Goal: Information Seeking & Learning: Find specific fact

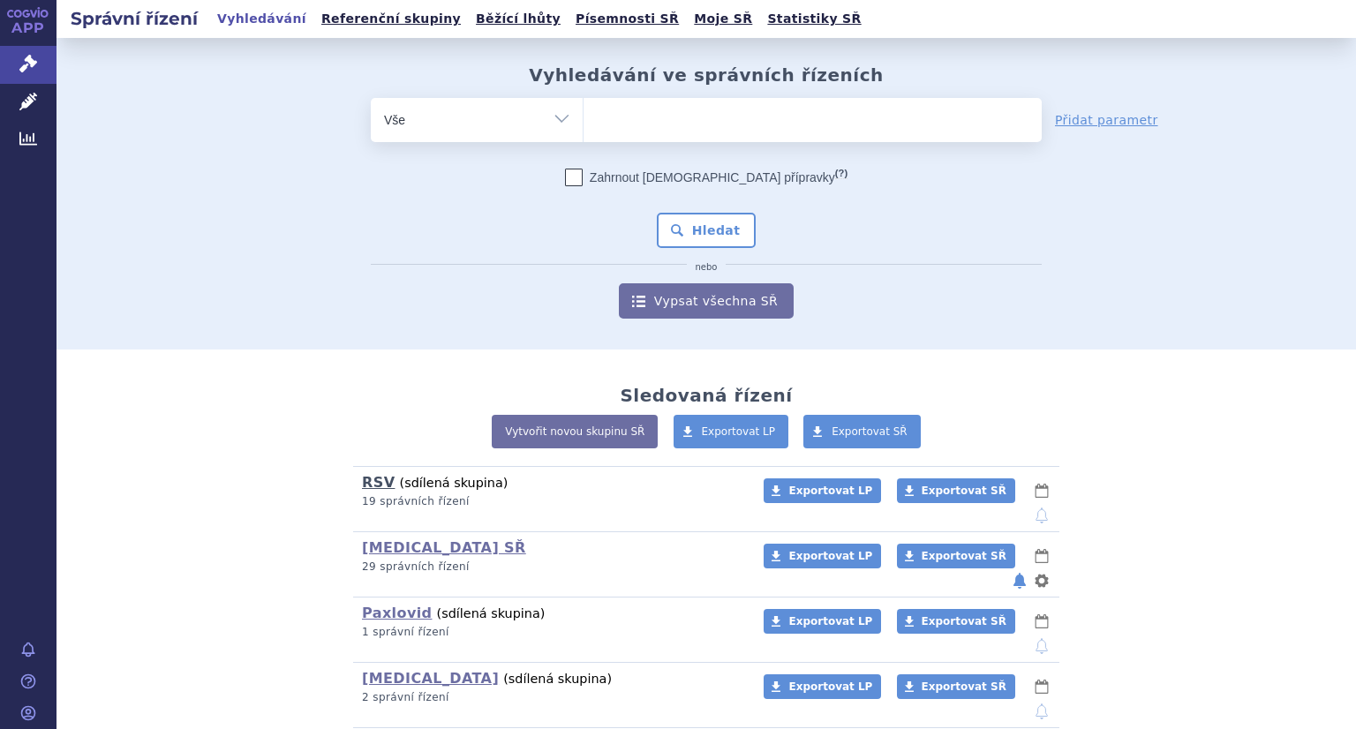
click at [363, 491] on link "RSV" at bounding box center [378, 482] width 33 height 17
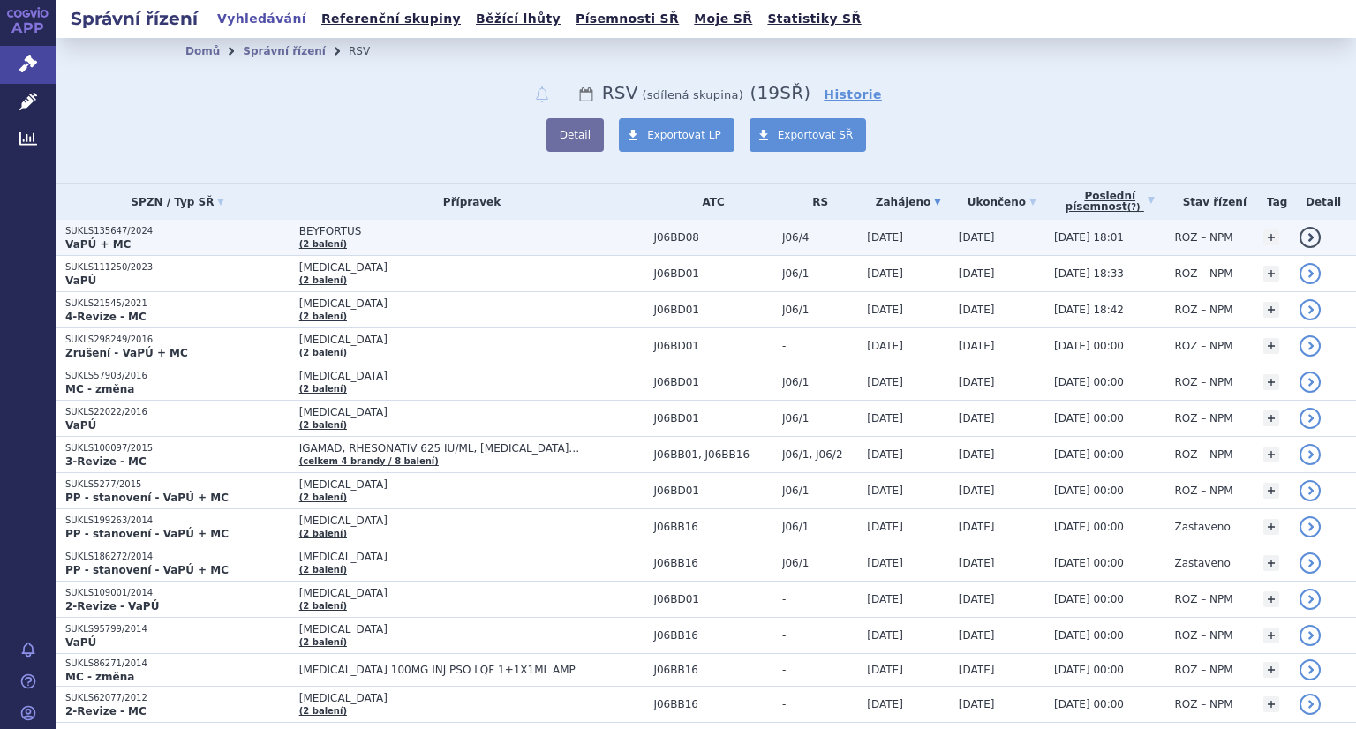
click at [107, 225] on p "SUKLS135647/2024" at bounding box center [177, 231] width 225 height 12
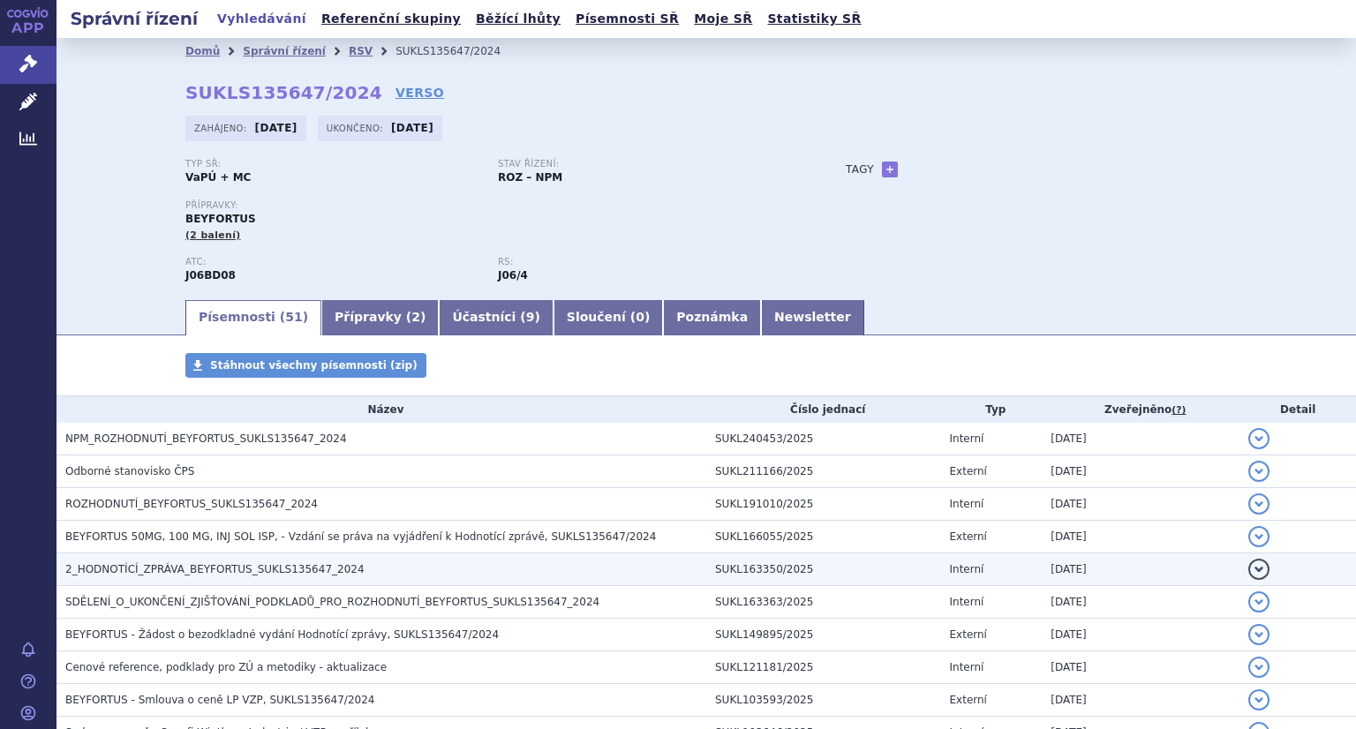
click at [141, 568] on span "2_HODNOTÍCÍ_ZPRÁVA_BEYFORTUS_SUKLS135647_2024" at bounding box center [214, 569] width 299 height 12
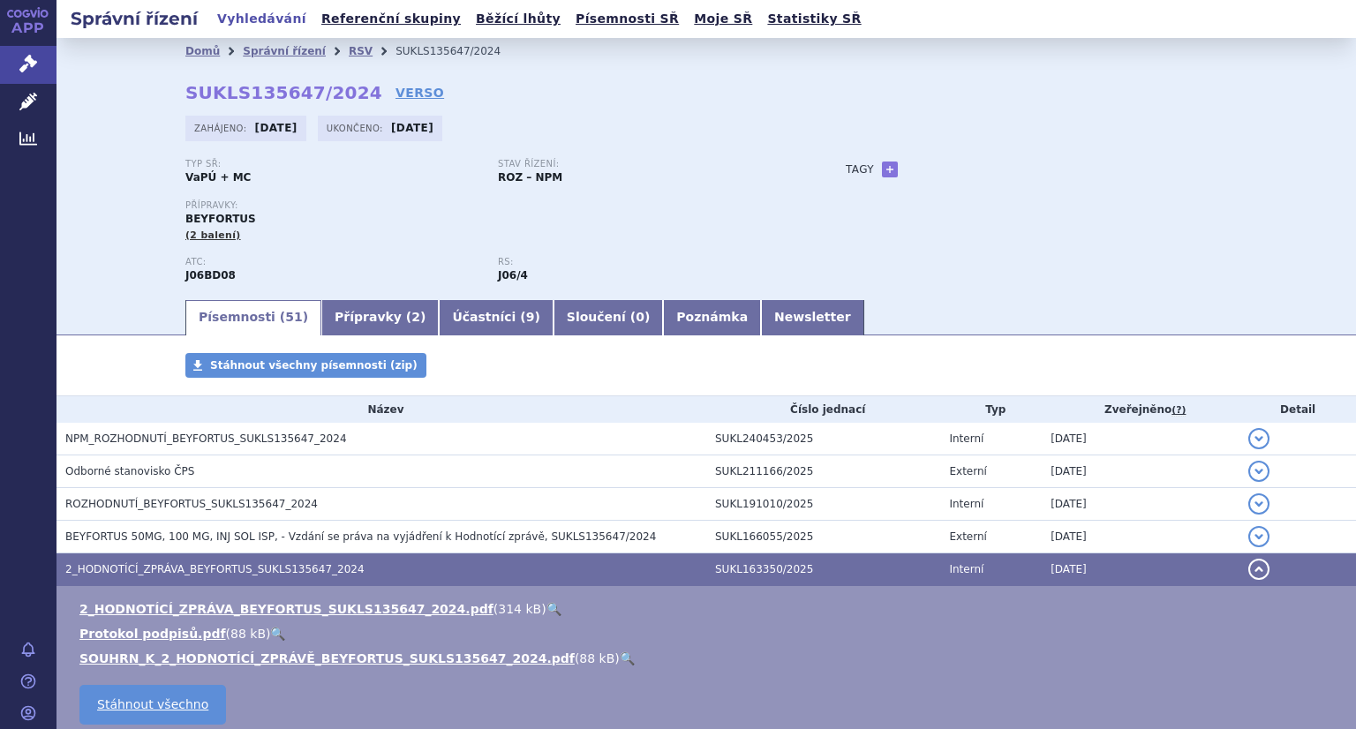
click at [547, 612] on link "🔍" at bounding box center [554, 609] width 15 height 14
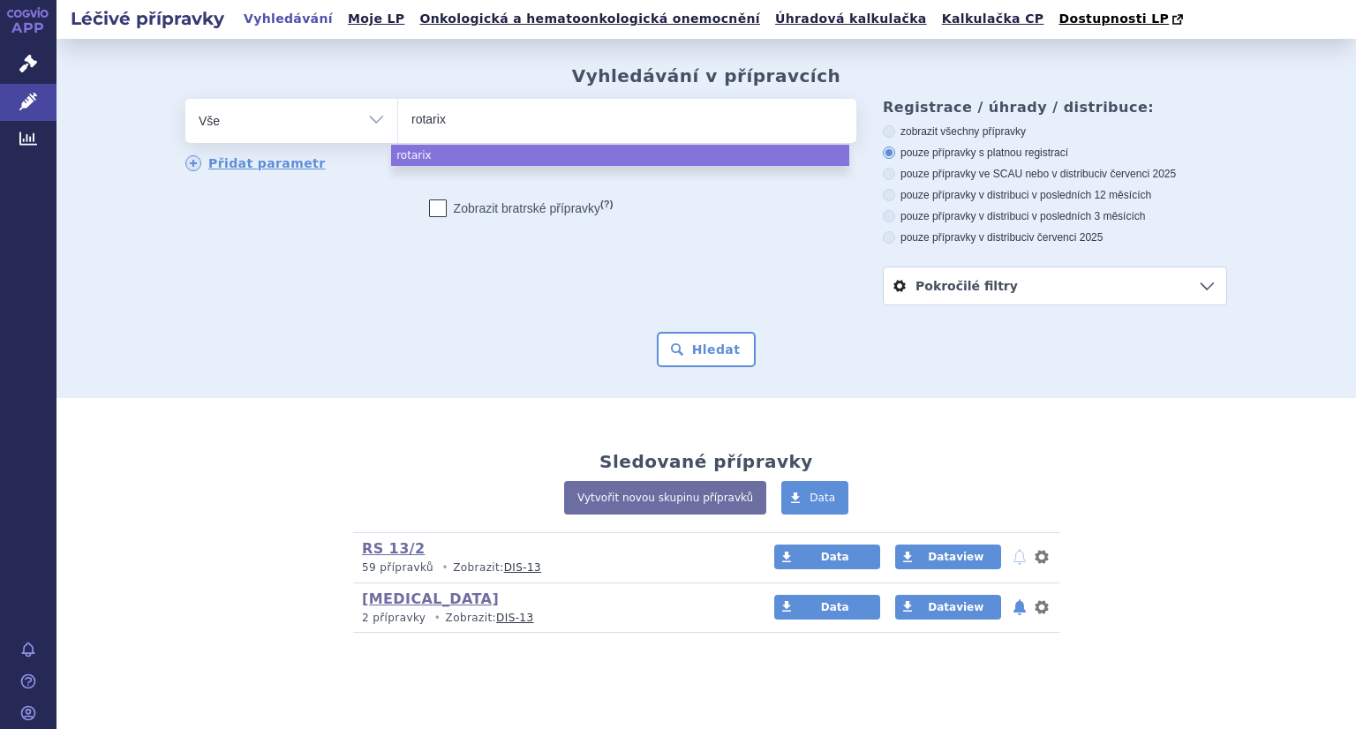
select select "rotarix"
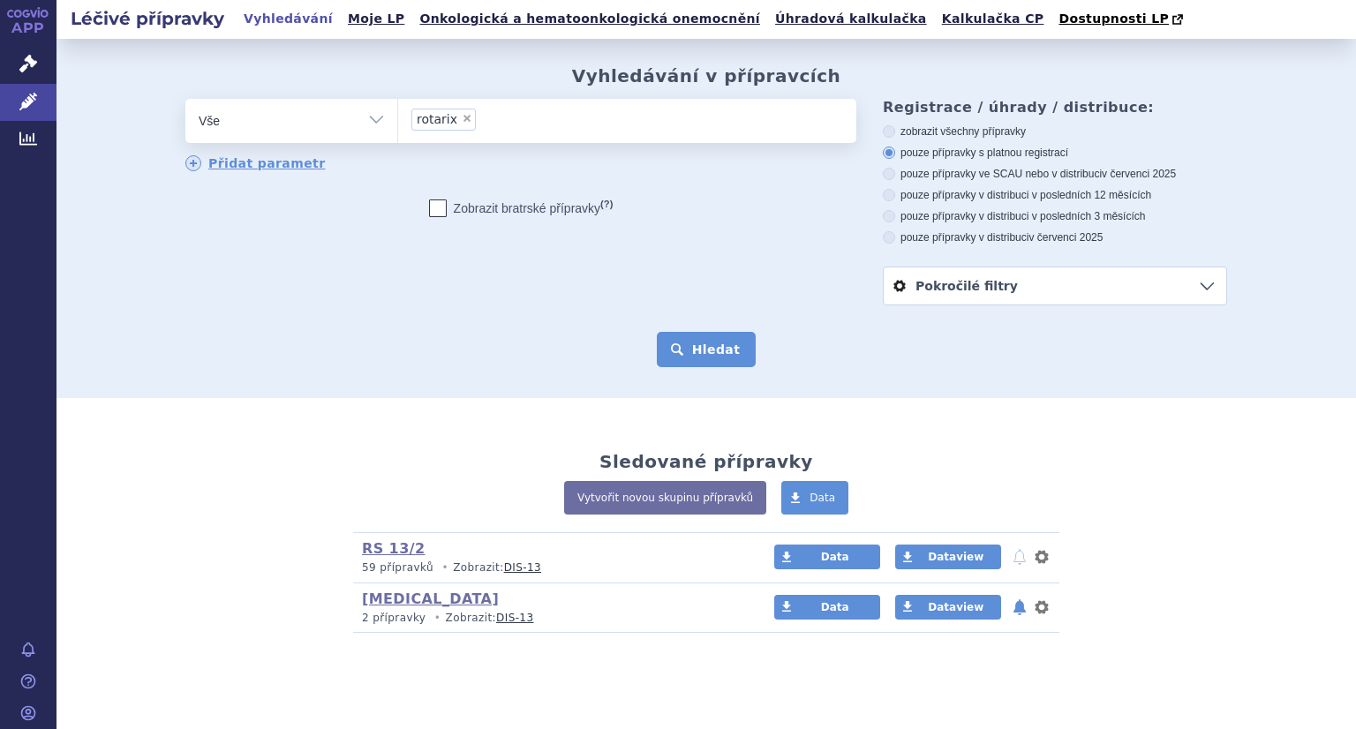
click at [696, 351] on button "Hledat" at bounding box center [707, 349] width 100 height 35
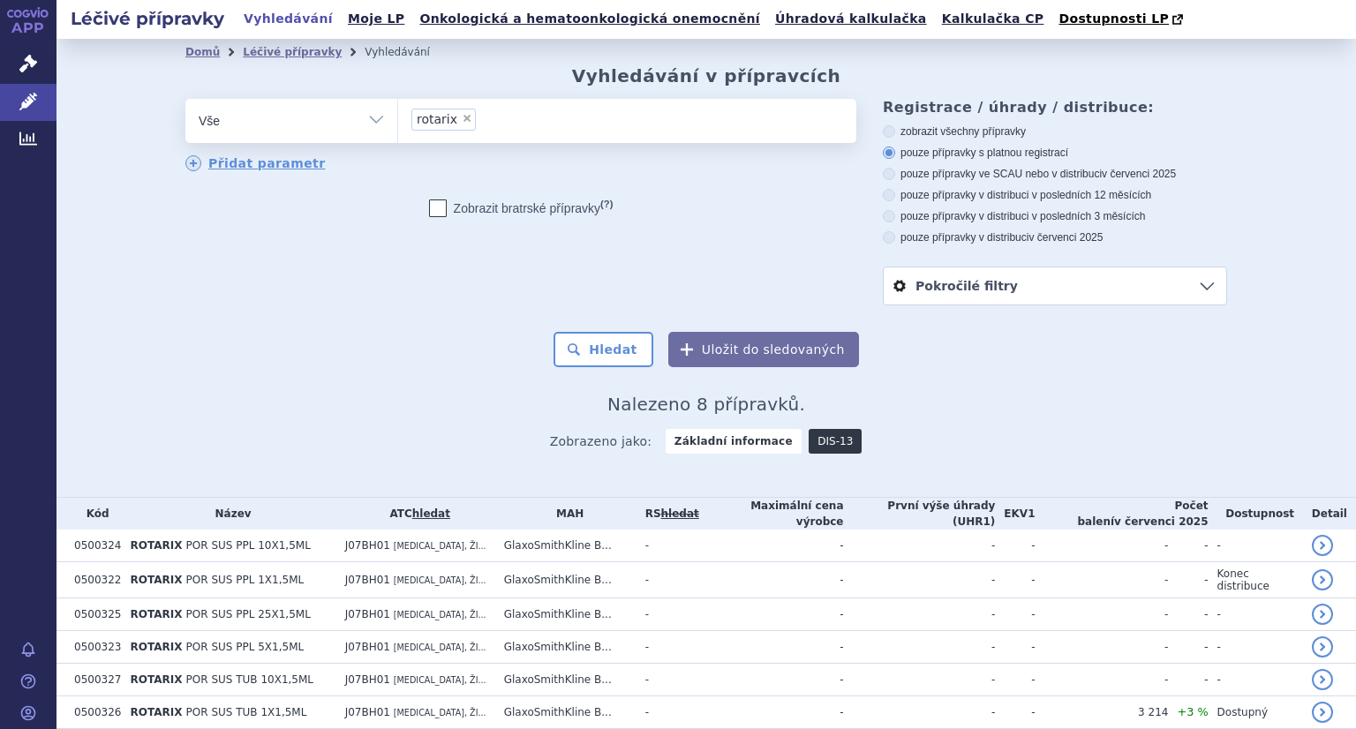
scroll to position [127, 0]
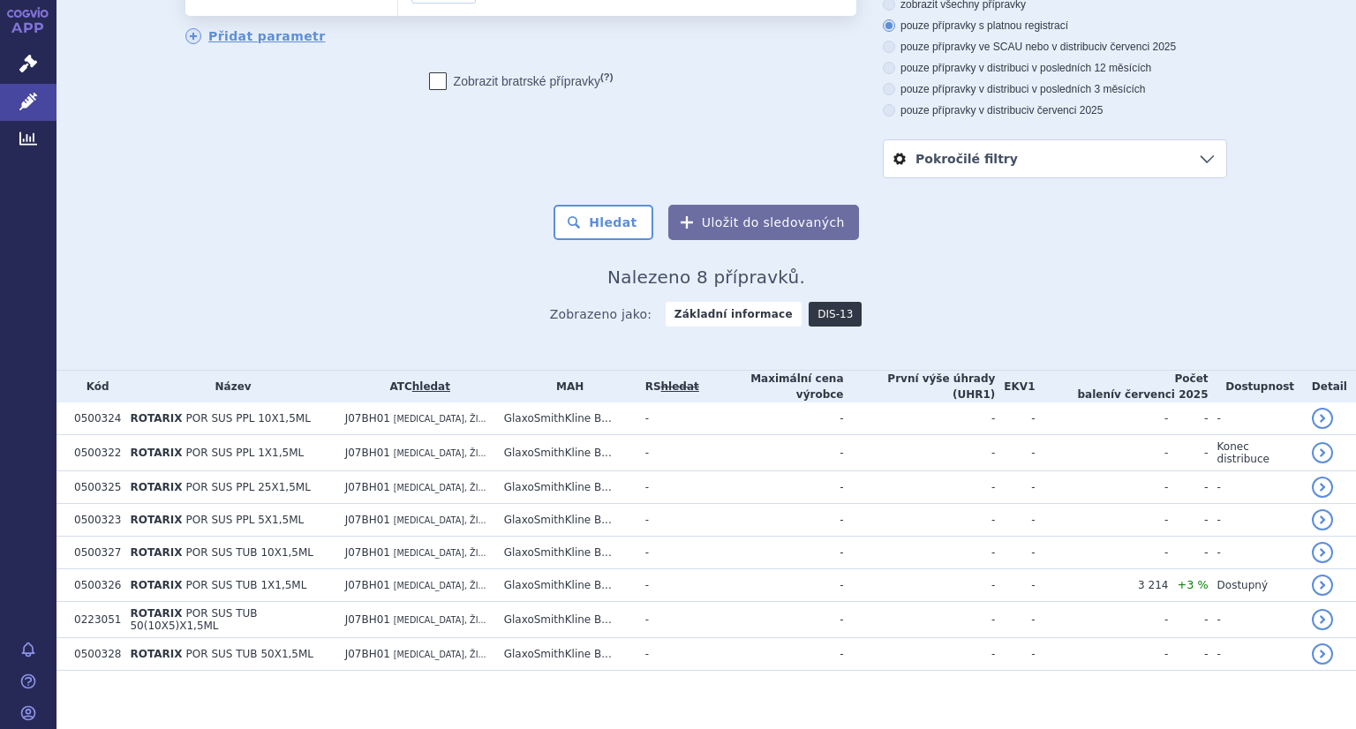
click at [809, 315] on link "DIS-13" at bounding box center [835, 314] width 53 height 25
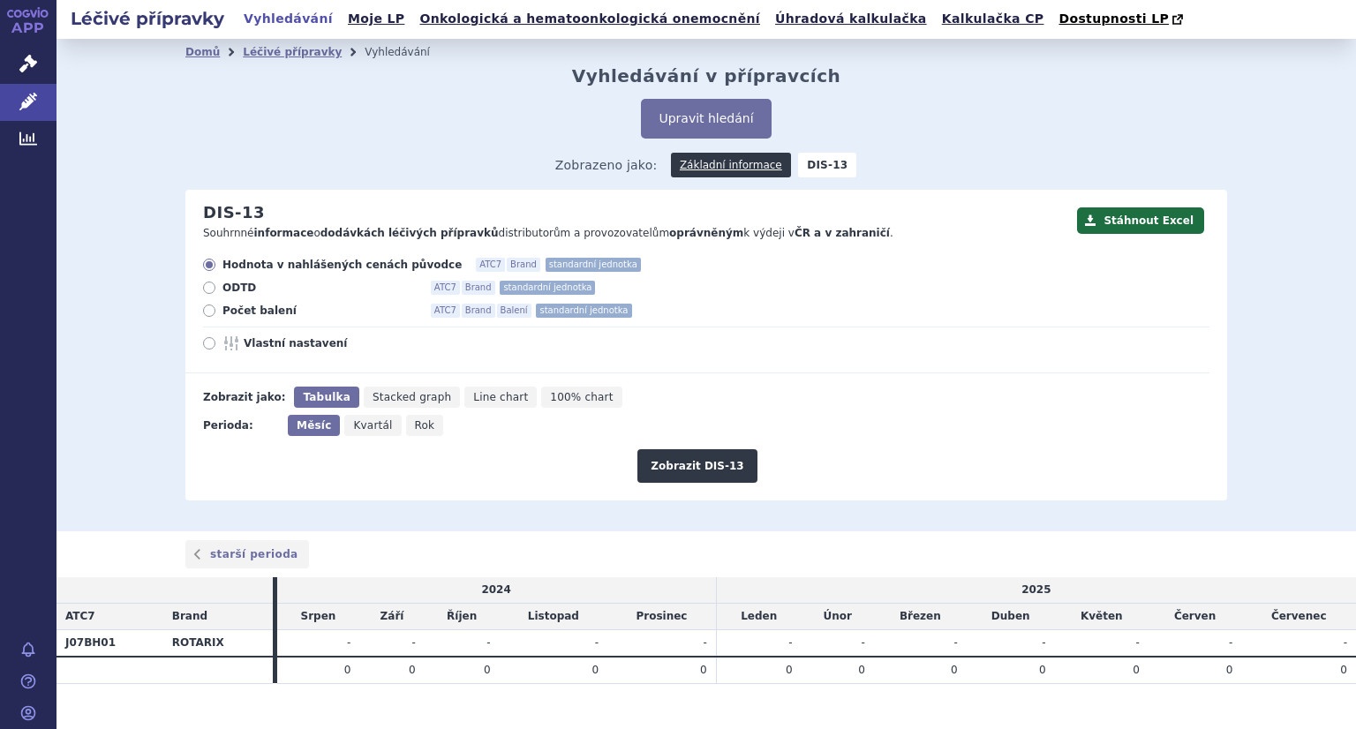
scroll to position [26, 0]
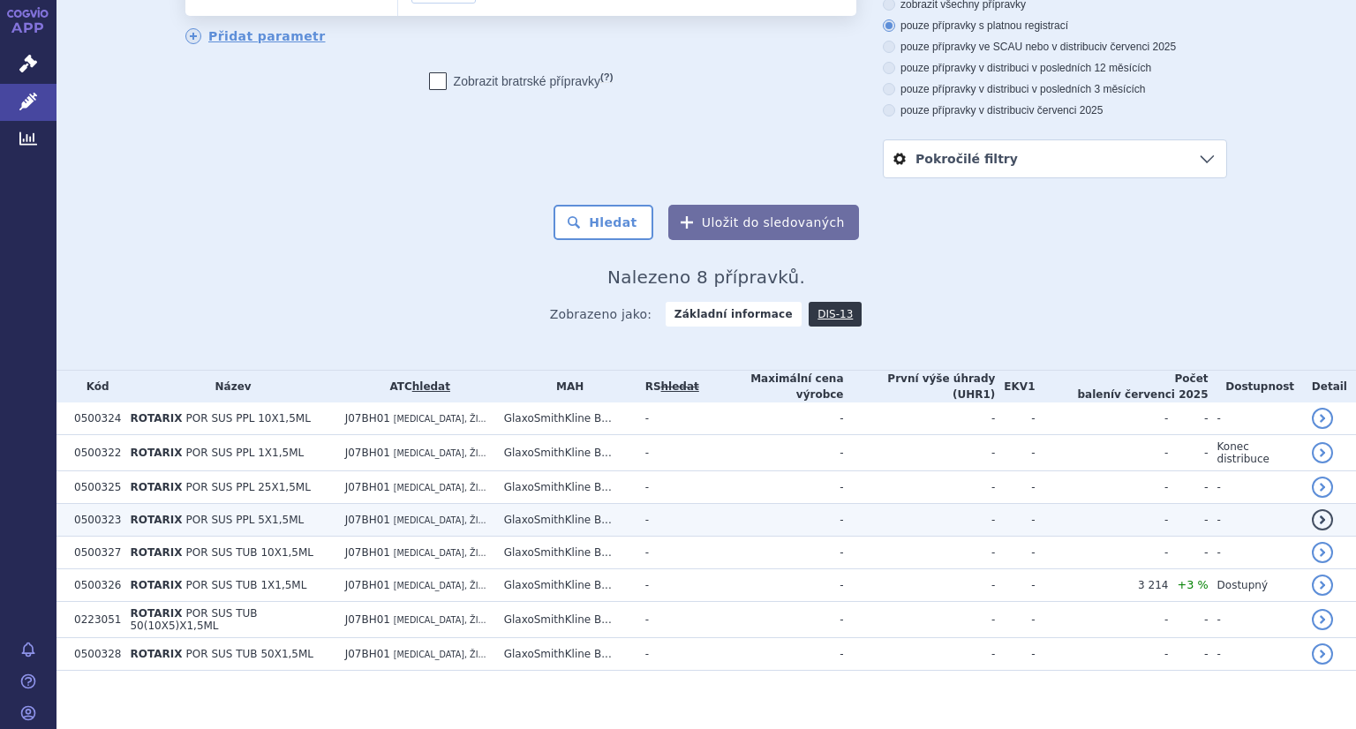
scroll to position [126, 0]
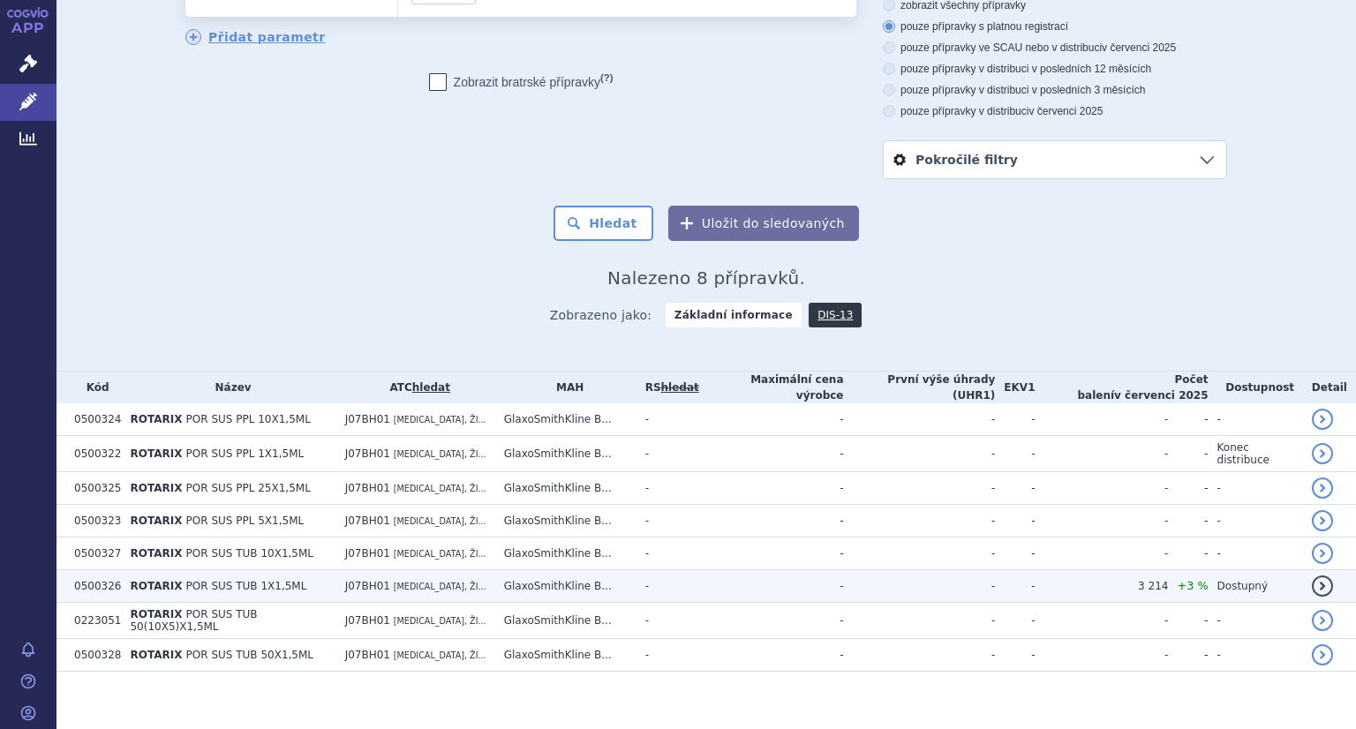
click at [307, 573] on td "ROTARIX POR SUS TUB 1X1,5ML" at bounding box center [228, 586] width 215 height 33
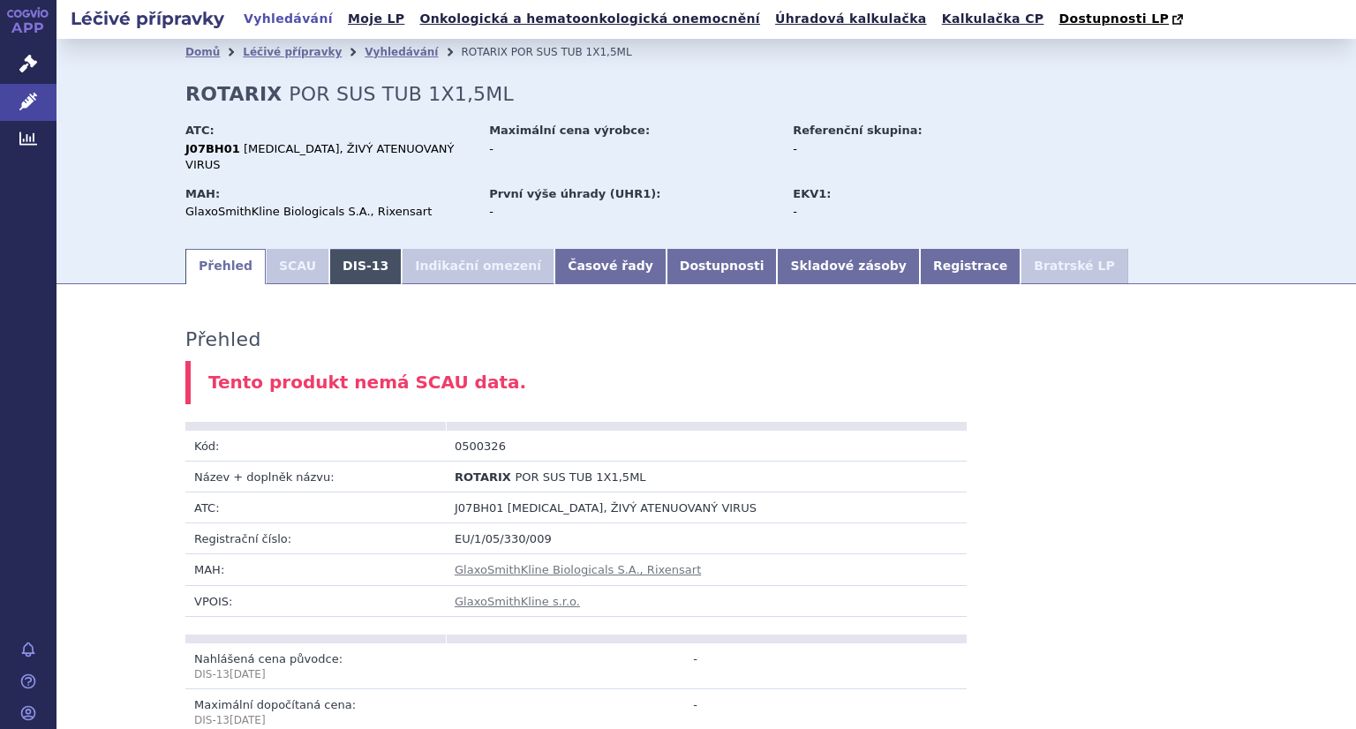
click at [329, 250] on link "DIS-13" at bounding box center [365, 266] width 72 height 35
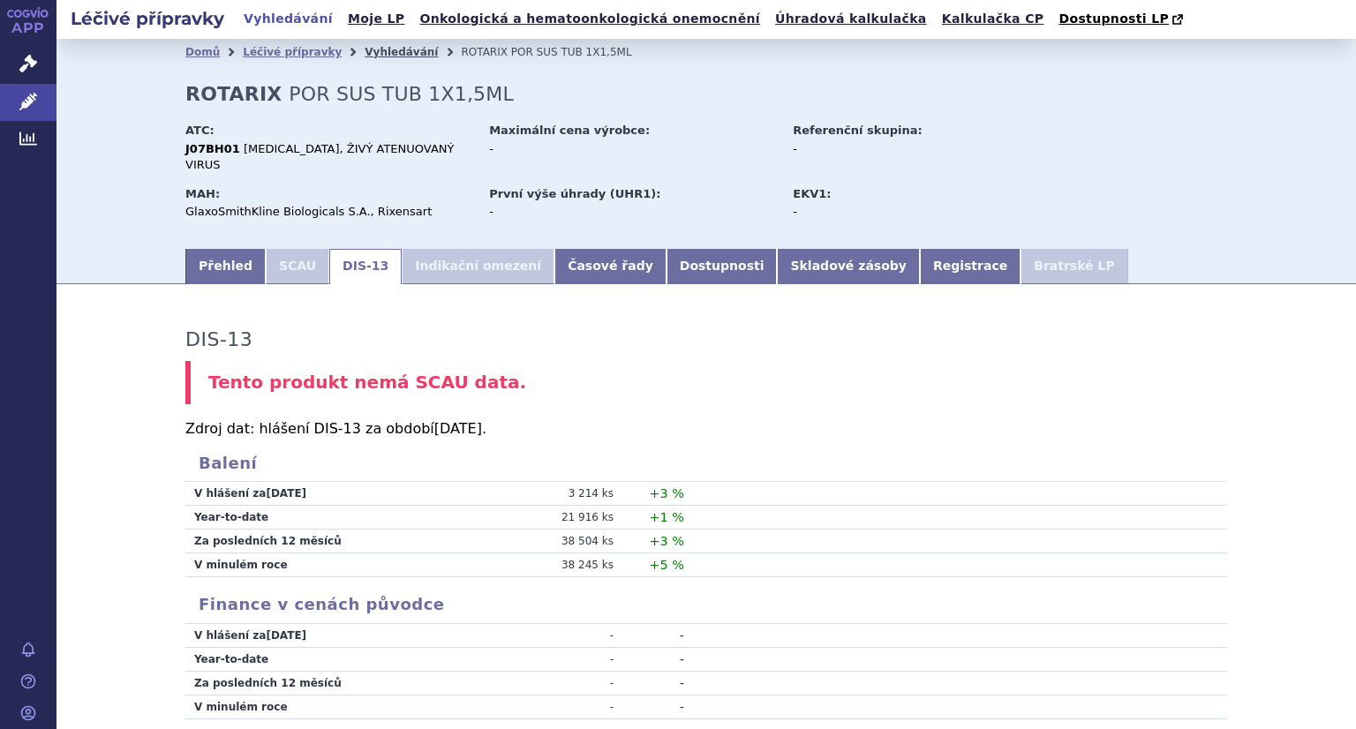
click at [367, 57] on link "Vyhledávání" at bounding box center [401, 52] width 73 height 12
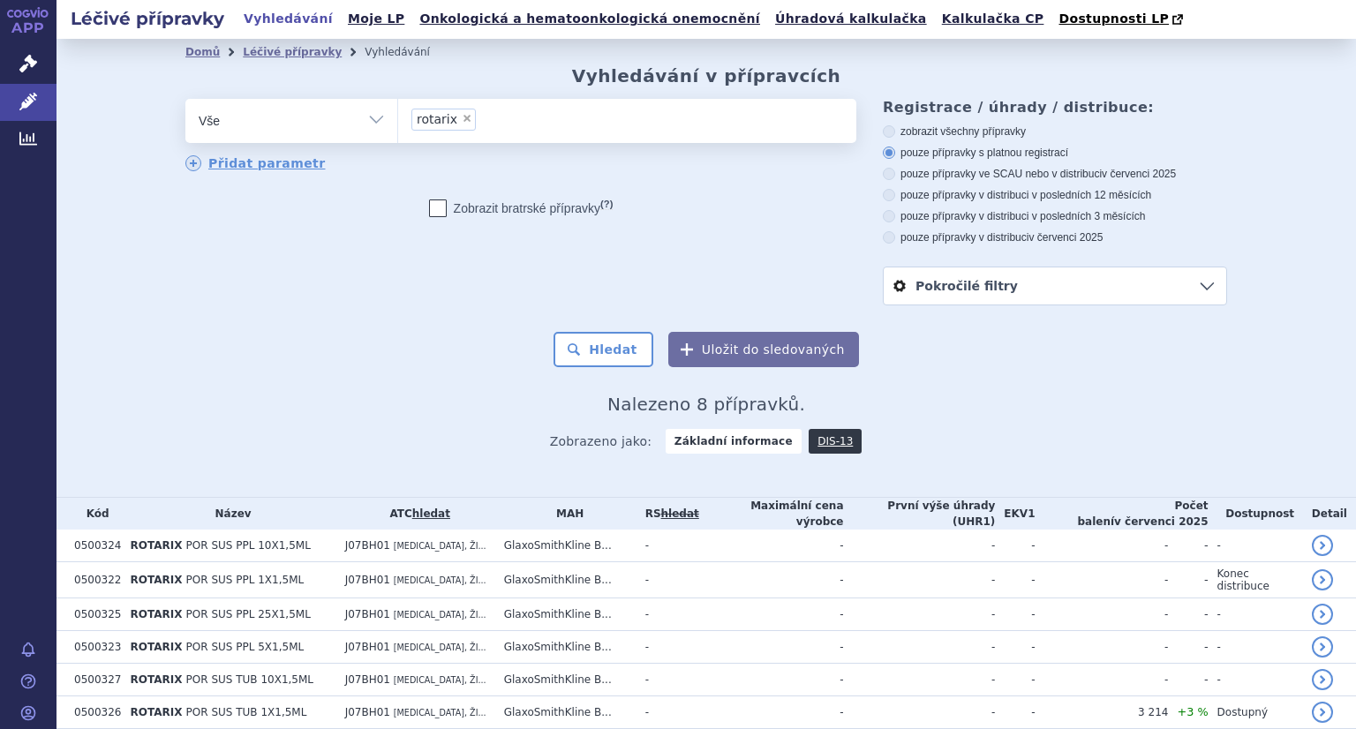
click at [462, 121] on span "×" at bounding box center [467, 118] width 11 height 11
click at [398, 121] on select "rotarix" at bounding box center [397, 120] width 1 height 44
select select
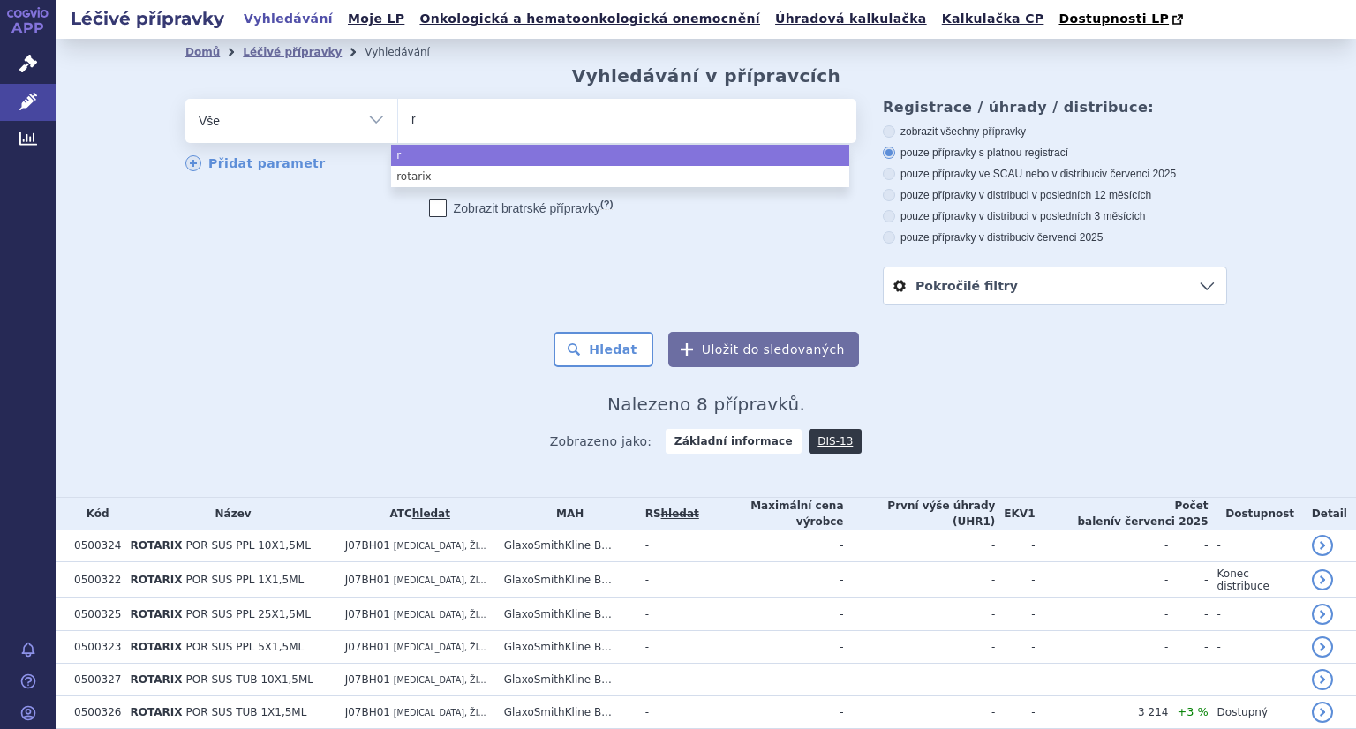
type input "ro"
type input "rot"
type input "rota"
type input "rotate"
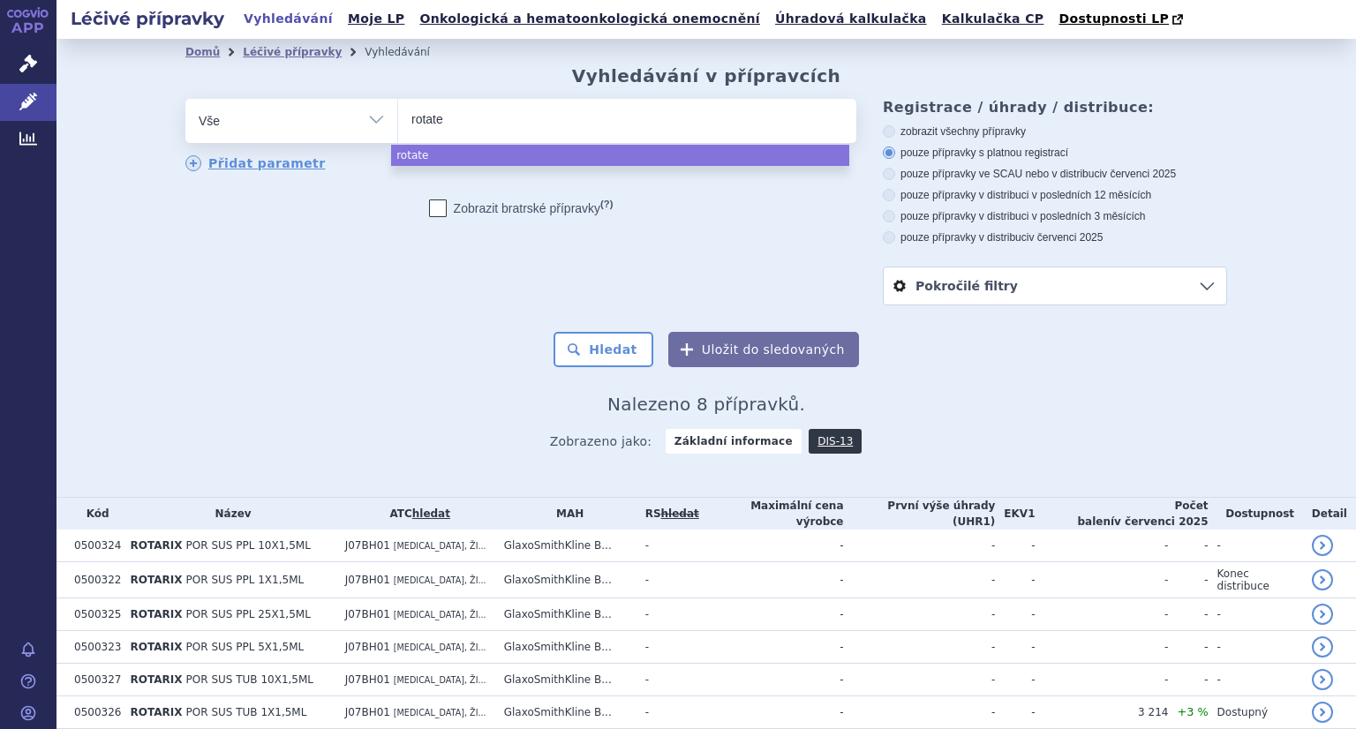
type input "rotateq"
select select "rotateq"
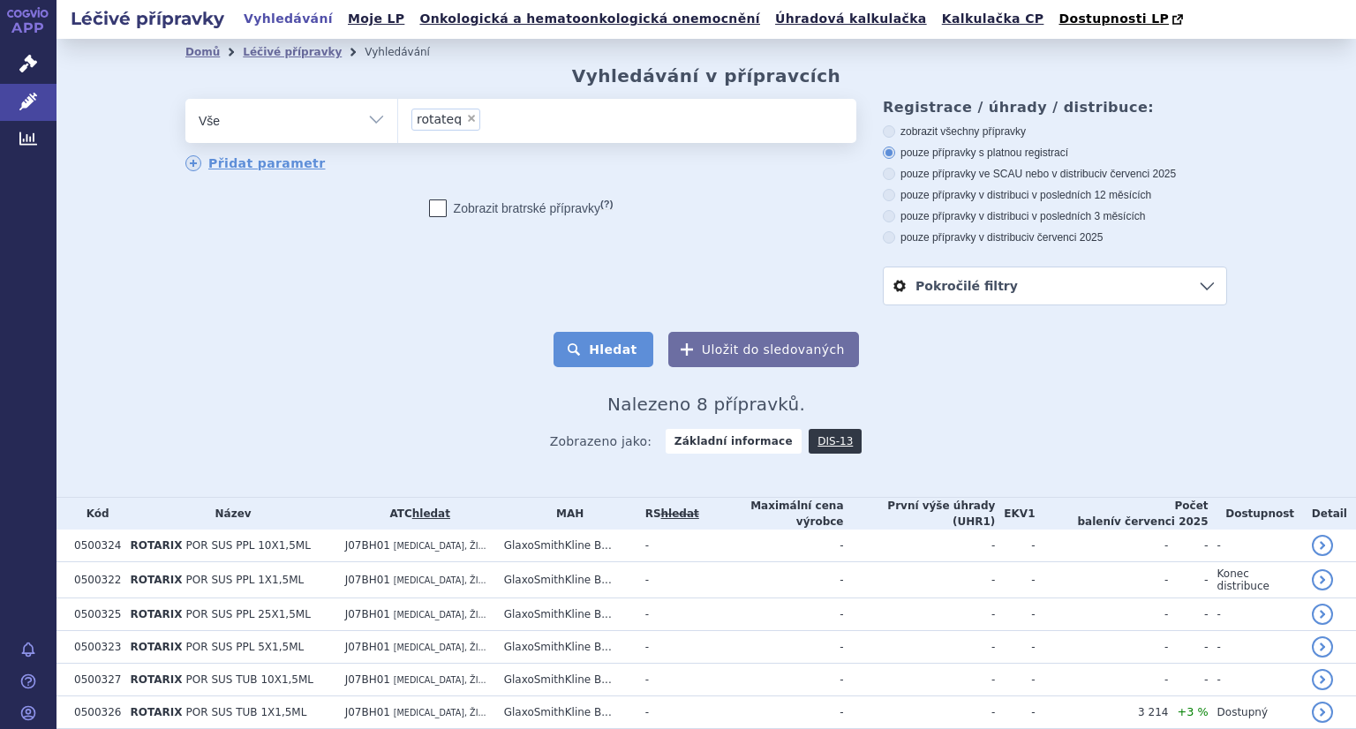
click at [585, 354] on button "Hledat" at bounding box center [604, 349] width 100 height 35
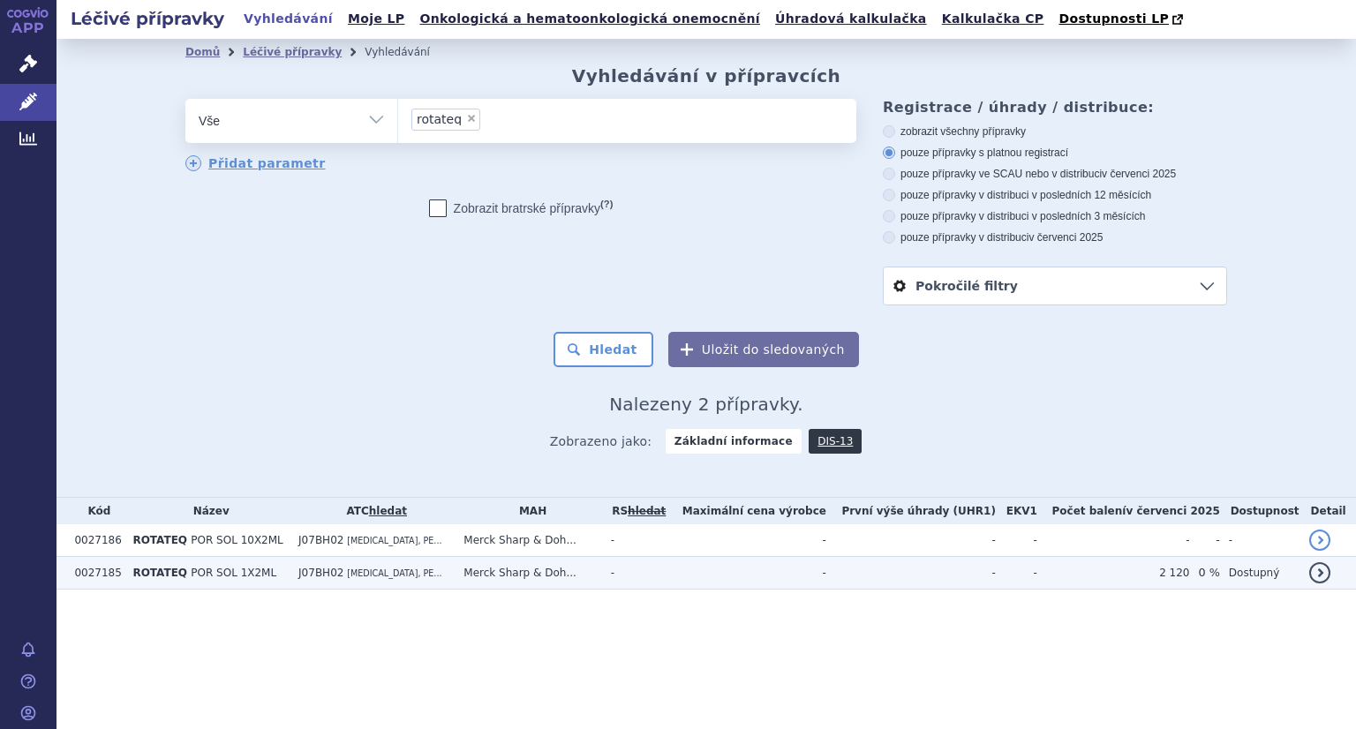
click at [298, 579] on span "J07BH02" at bounding box center [320, 573] width 45 height 12
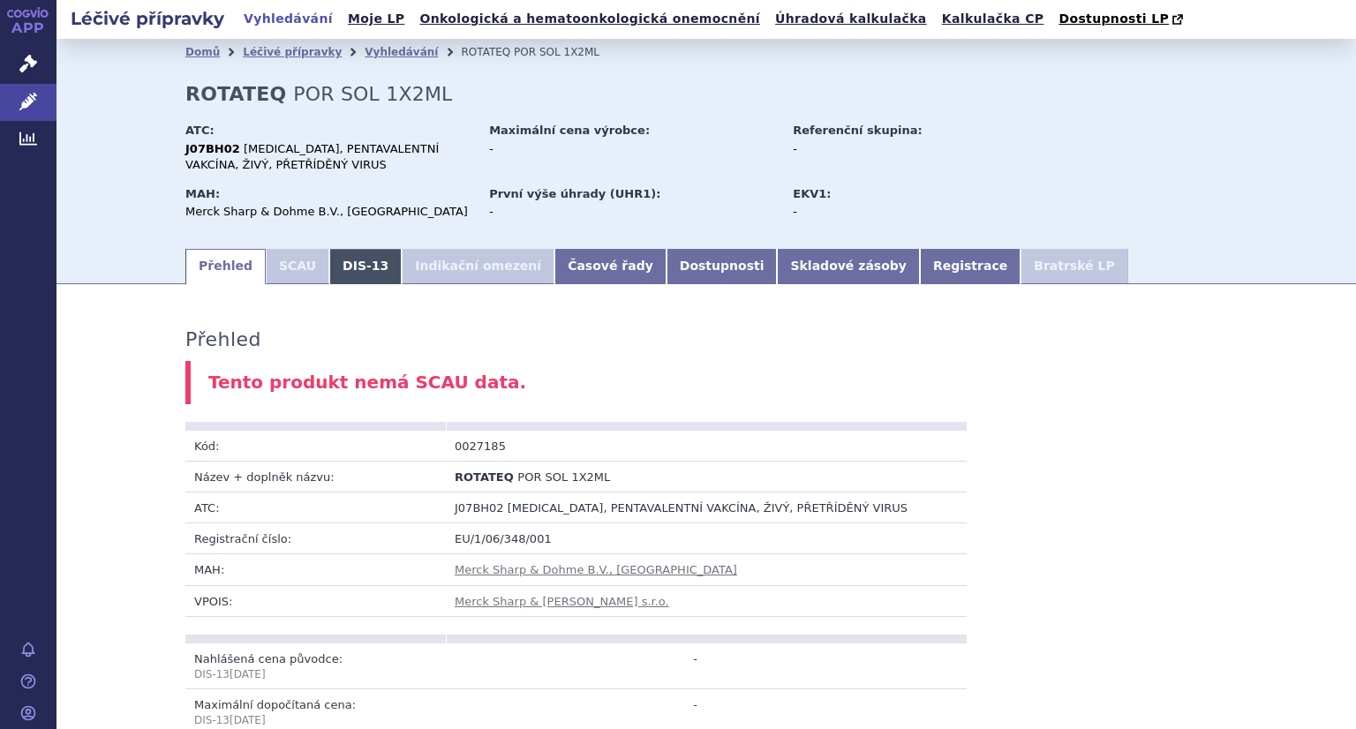
click at [332, 273] on link "DIS-13" at bounding box center [365, 266] width 72 height 35
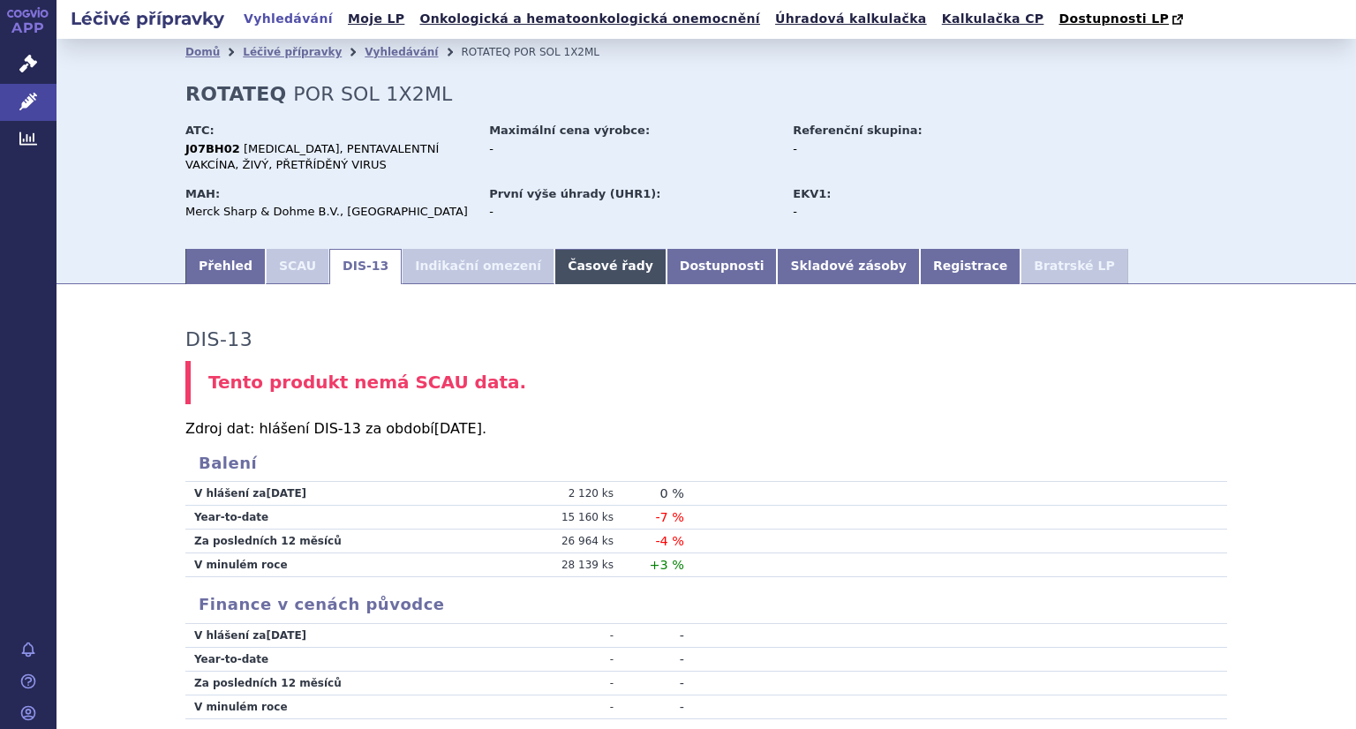
click at [570, 270] on link "Časové řady" at bounding box center [611, 266] width 112 height 35
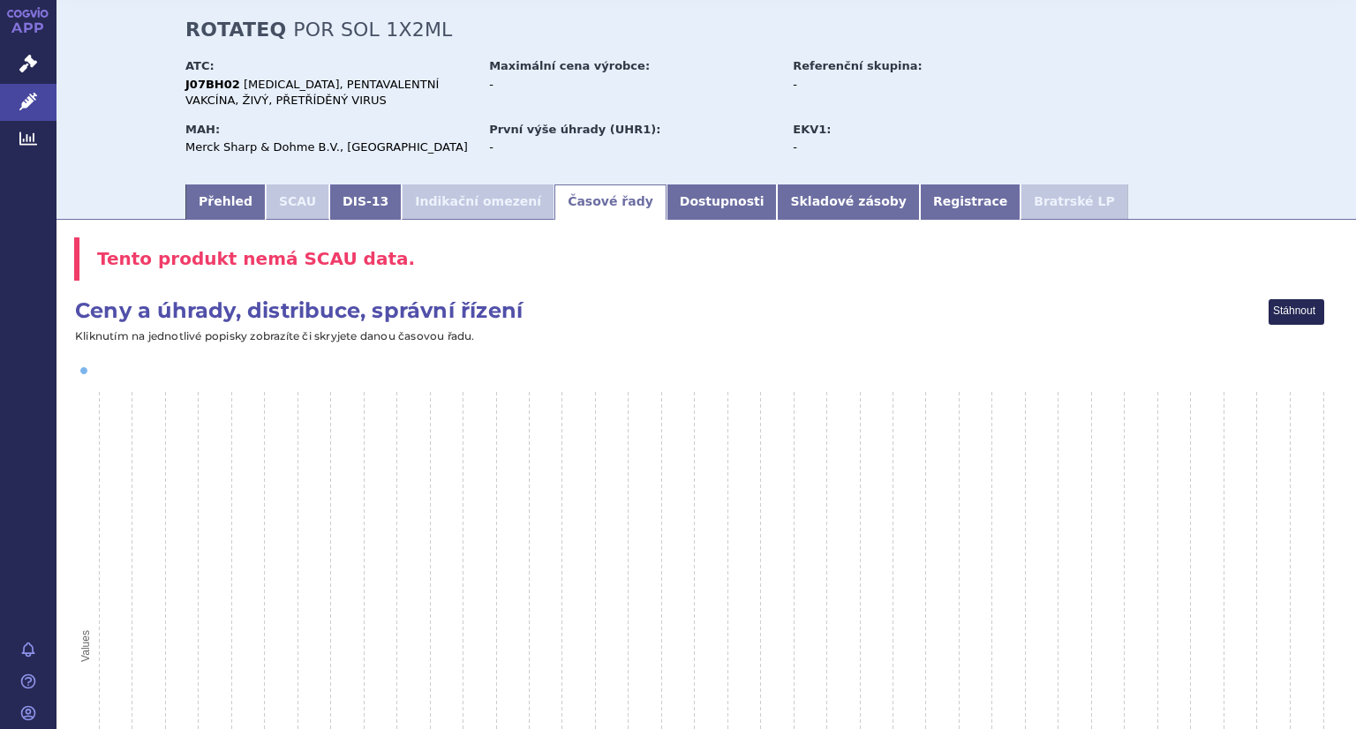
scroll to position [64, 0]
click at [667, 193] on link "Dostupnosti" at bounding box center [722, 202] width 111 height 35
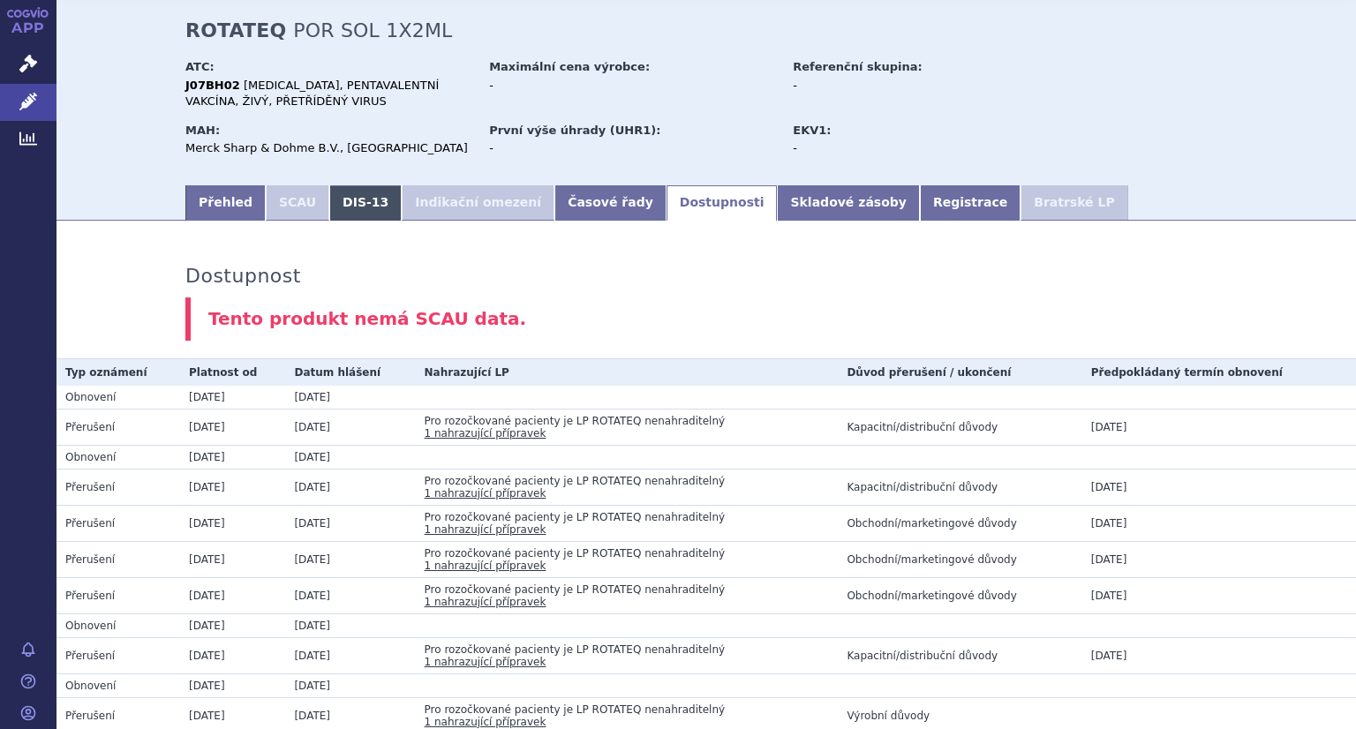
click at [329, 201] on link "DIS-13" at bounding box center [365, 202] width 72 height 35
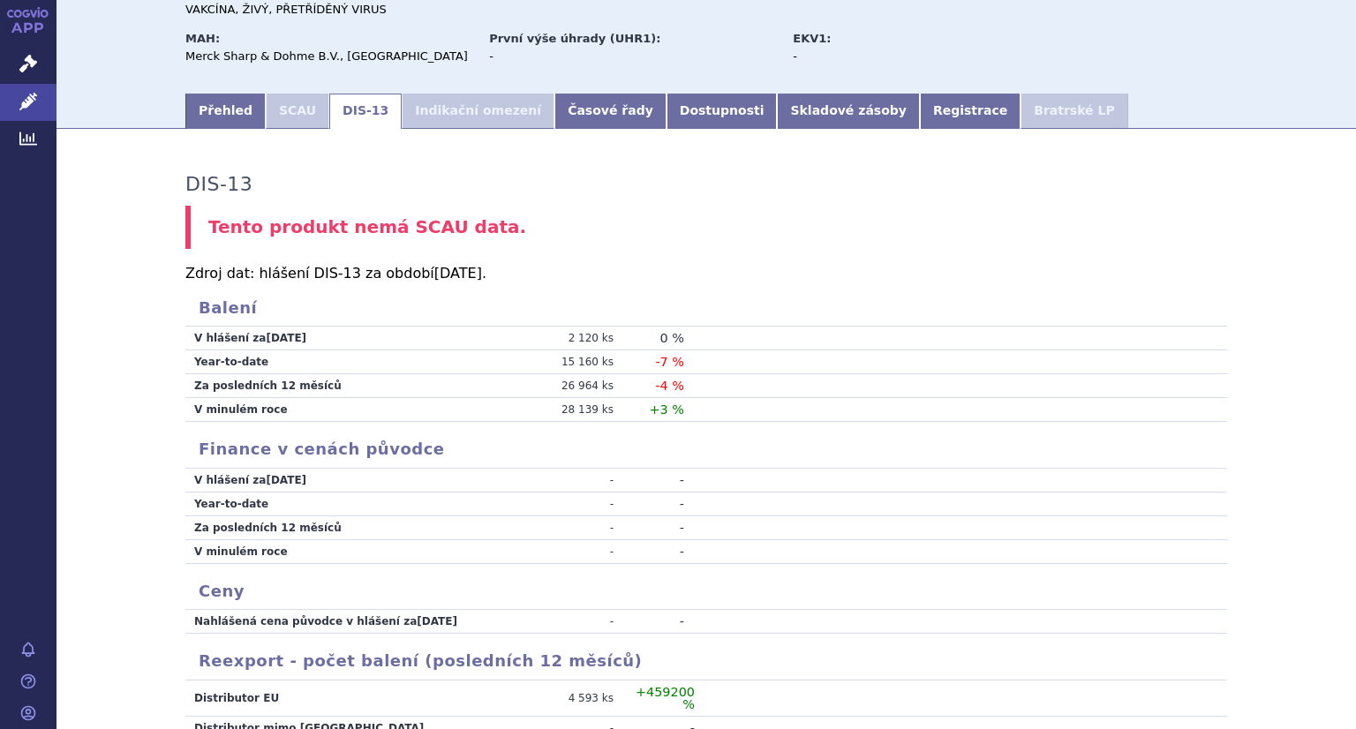
scroll to position [292, 0]
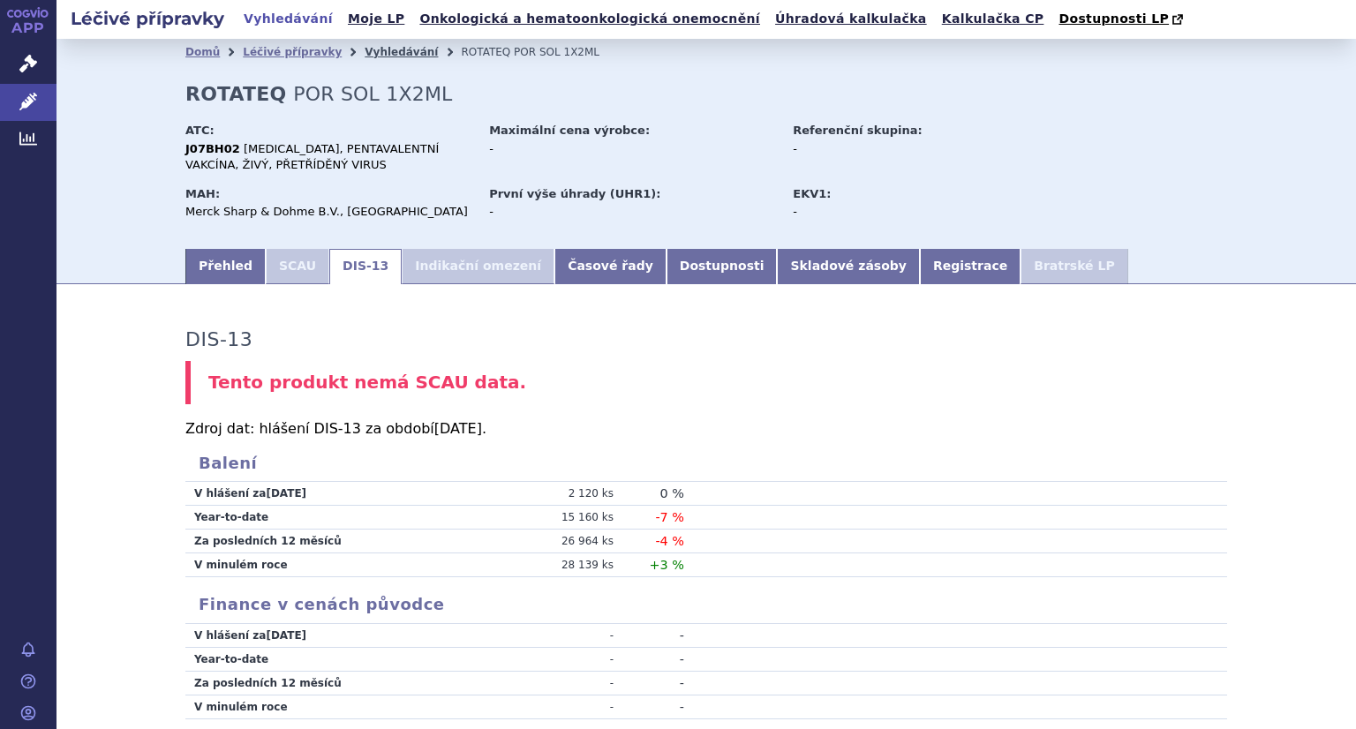
click at [365, 53] on link "Vyhledávání" at bounding box center [401, 52] width 73 height 12
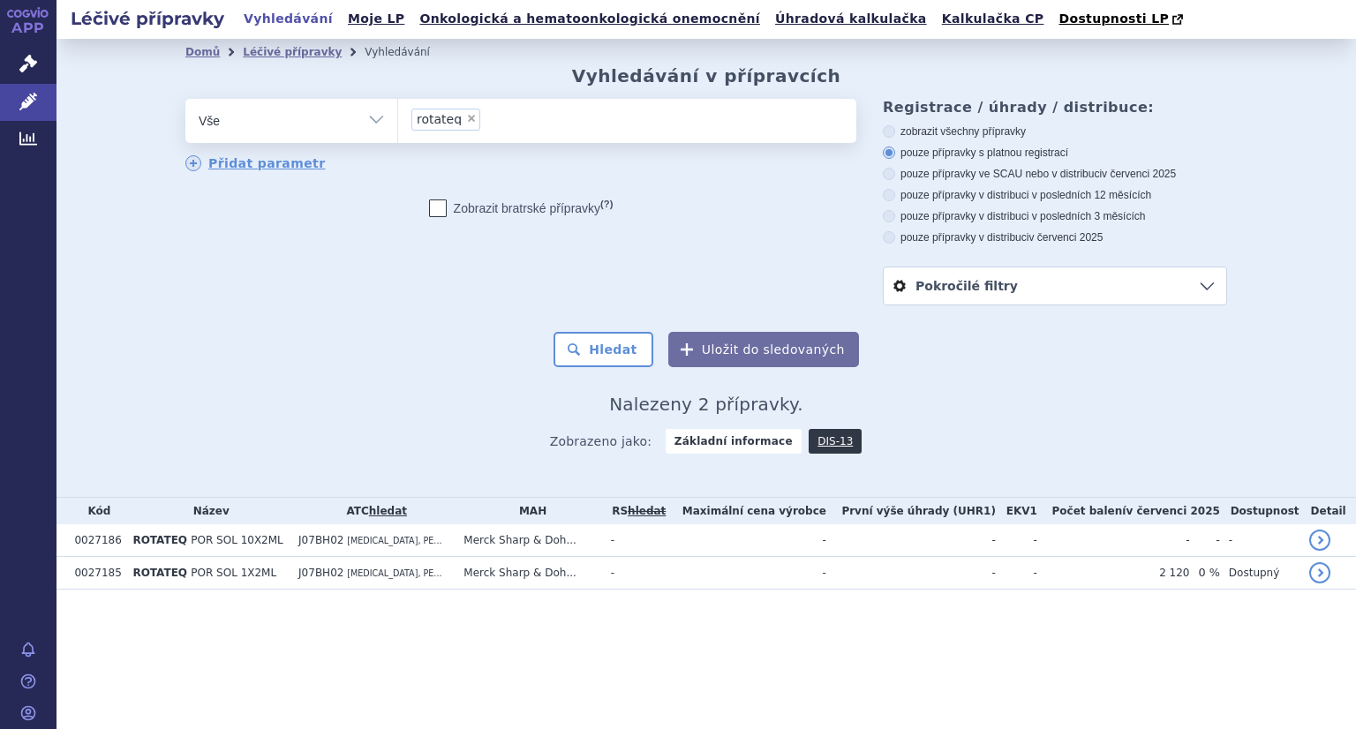
click at [467, 124] on span "×" at bounding box center [471, 118] width 11 height 11
click at [398, 125] on select "rotateq" at bounding box center [397, 120] width 1 height 44
select select
click at [467, 125] on ul at bounding box center [627, 117] width 458 height 37
click at [398, 125] on select "rotateq" at bounding box center [397, 120] width 1 height 44
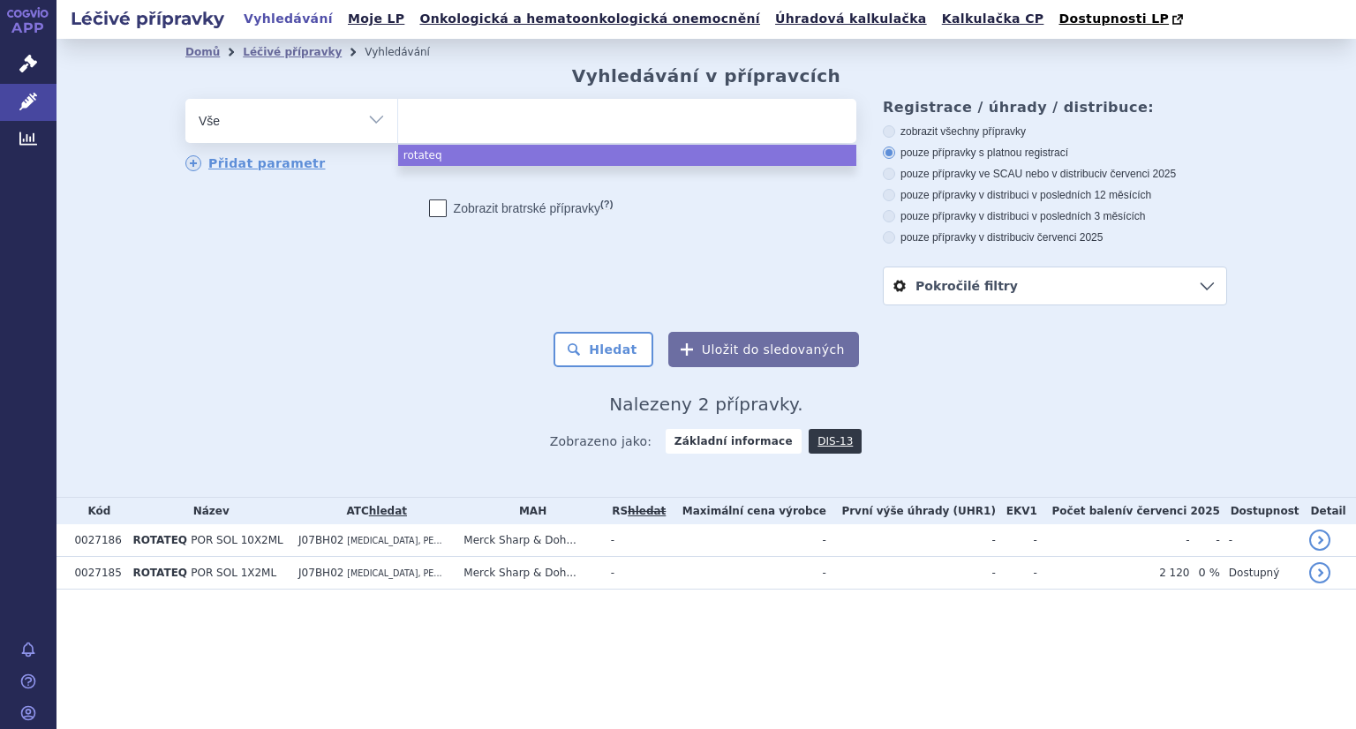
paste input "INFANRIX HEXA"
type input "INFANRIX HEXA"
select select "INFANRIX HEXA"
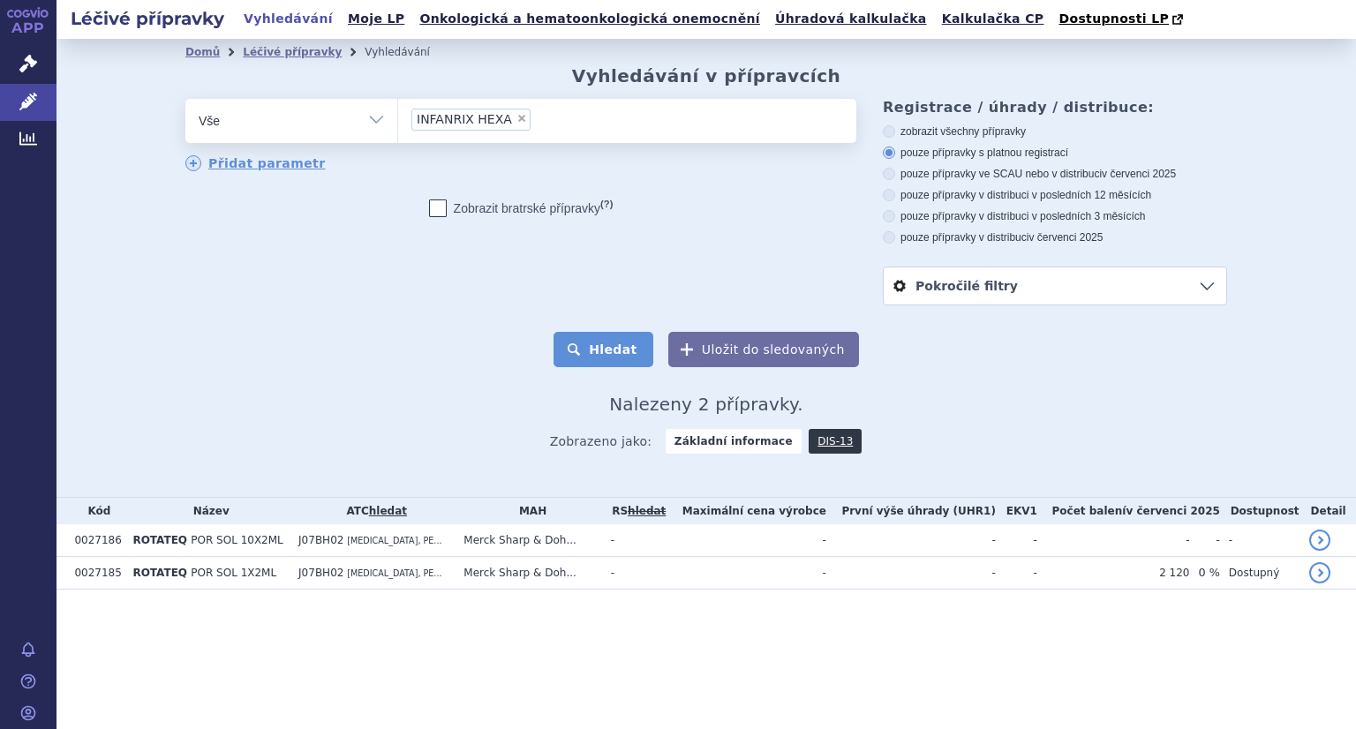
click at [618, 354] on button "Hledat" at bounding box center [604, 349] width 100 height 35
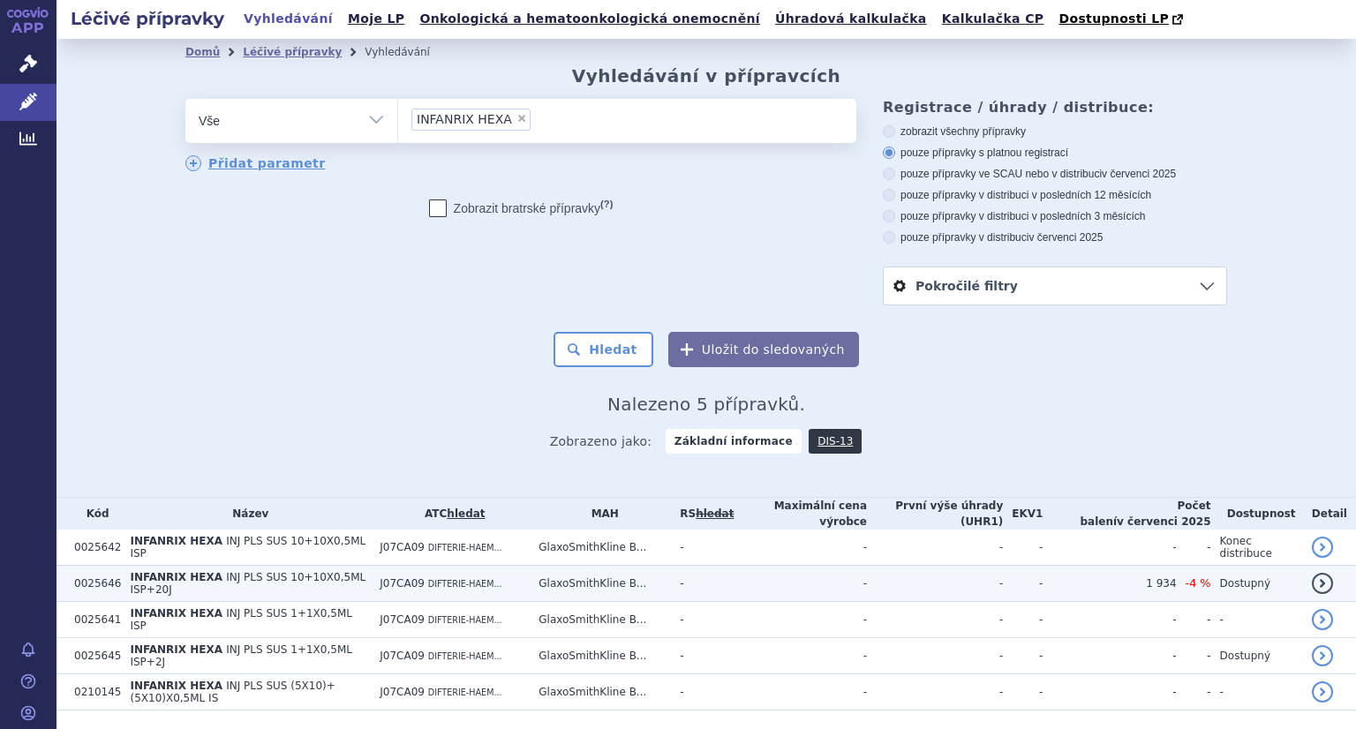
click at [278, 576] on span "INJ PLS SUS 10+10X0,5ML ISP+20J" at bounding box center [248, 583] width 236 height 25
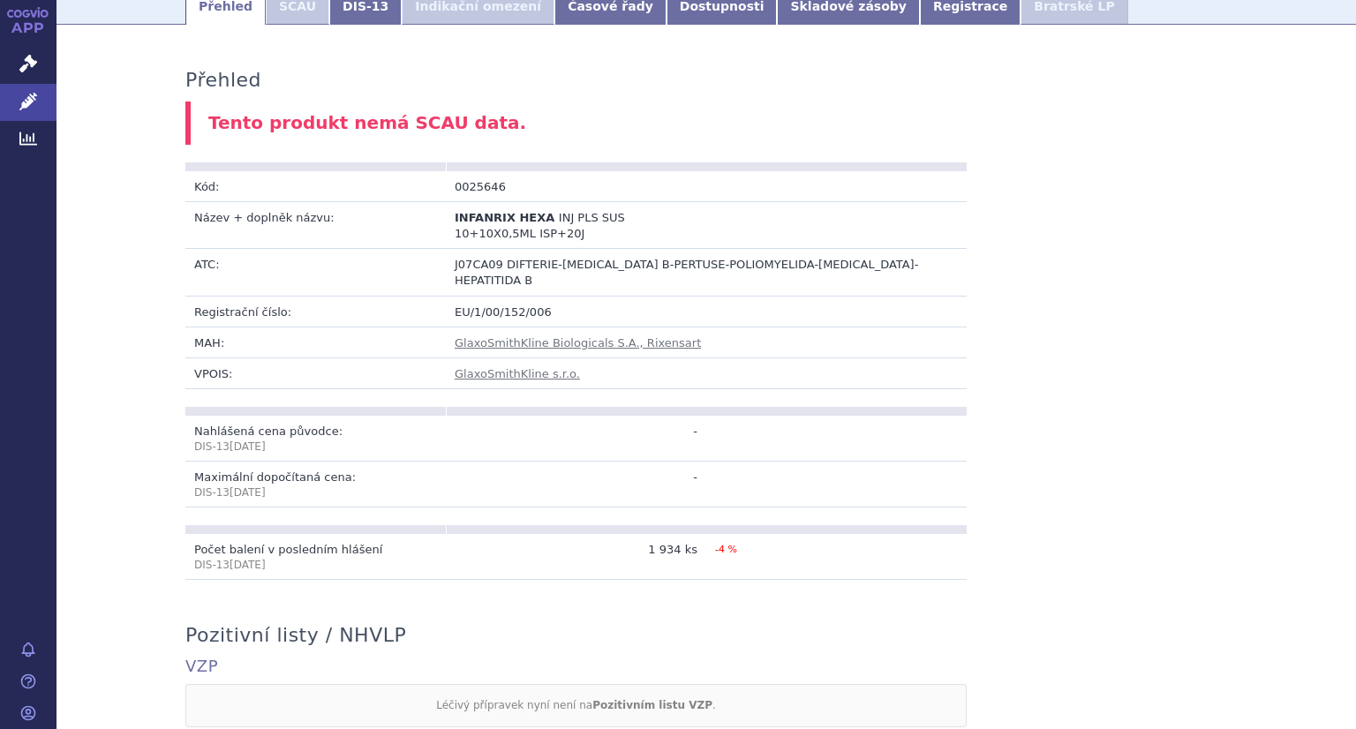
scroll to position [258, 0]
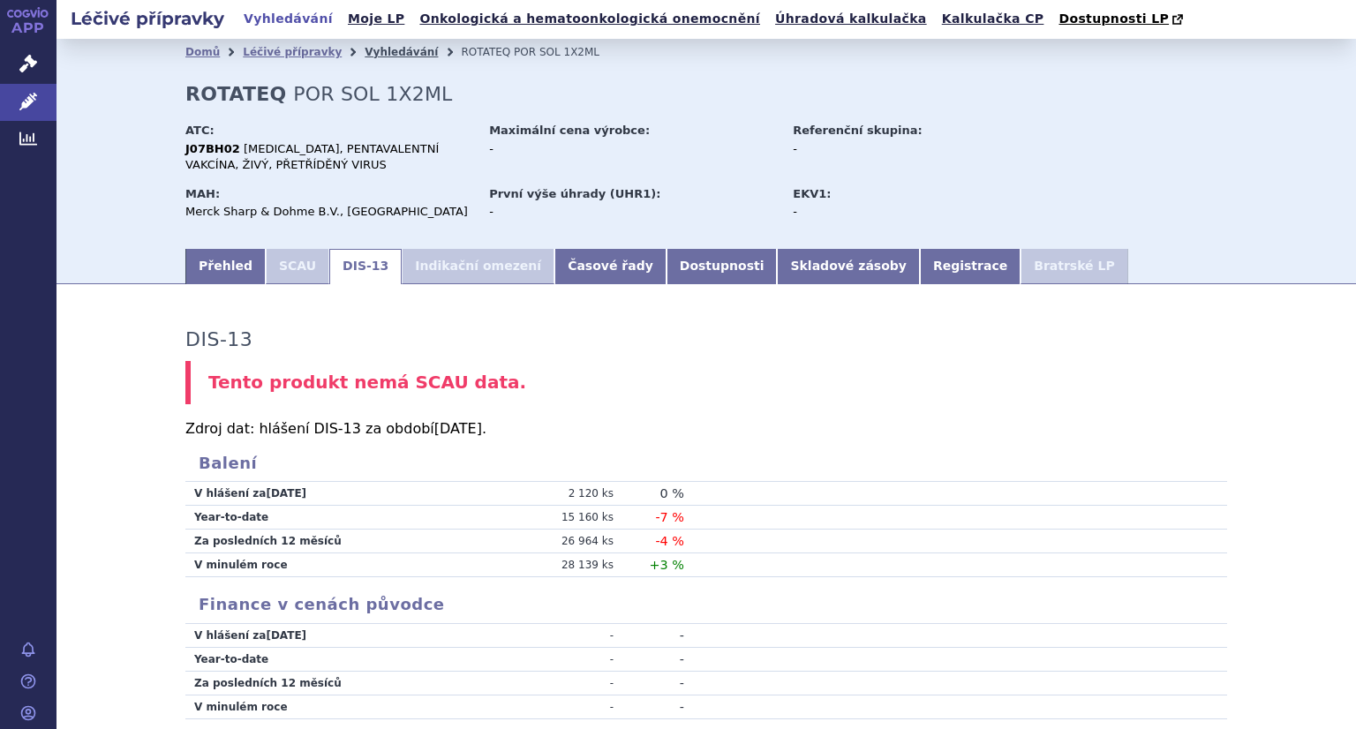
click at [365, 58] on link "Vyhledávání" at bounding box center [401, 52] width 73 height 12
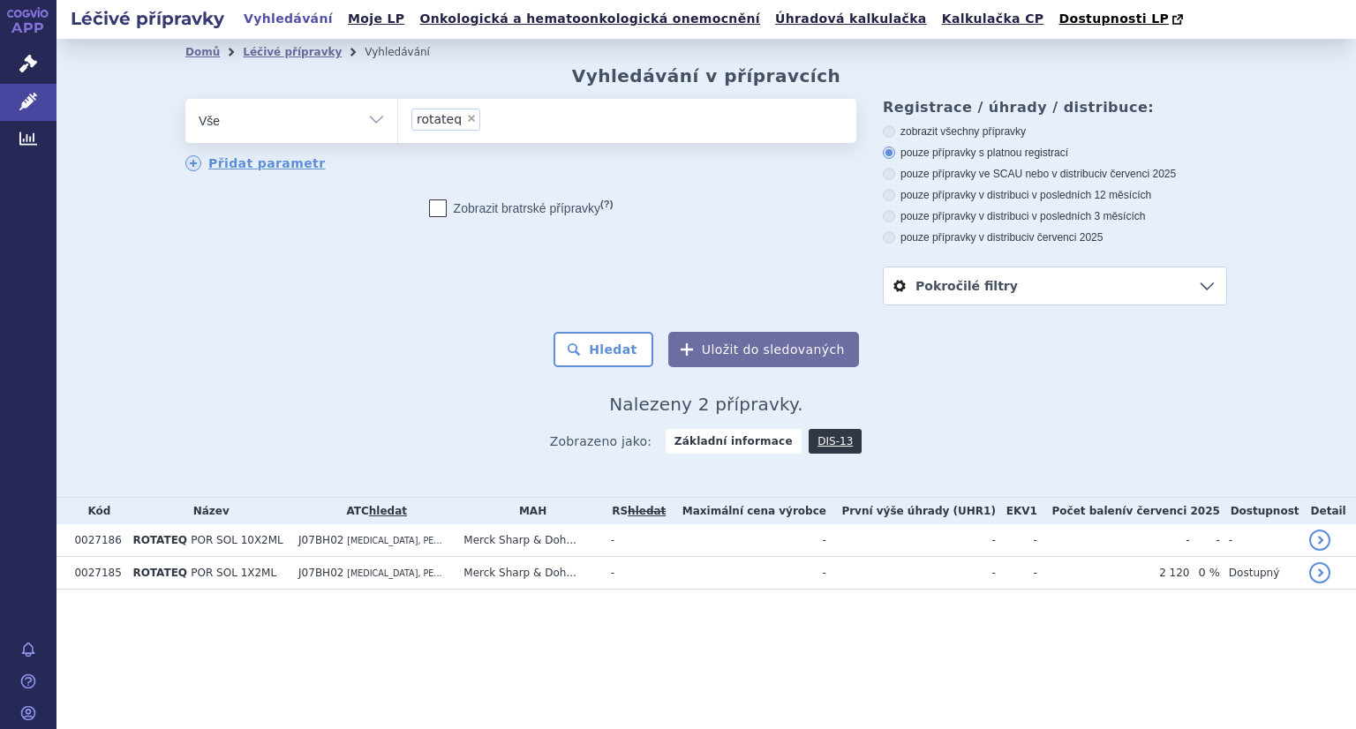
click at [466, 119] on span "×" at bounding box center [471, 118] width 11 height 11
click at [398, 119] on select "rotateq" at bounding box center [397, 120] width 1 height 44
select select
type input "pr"
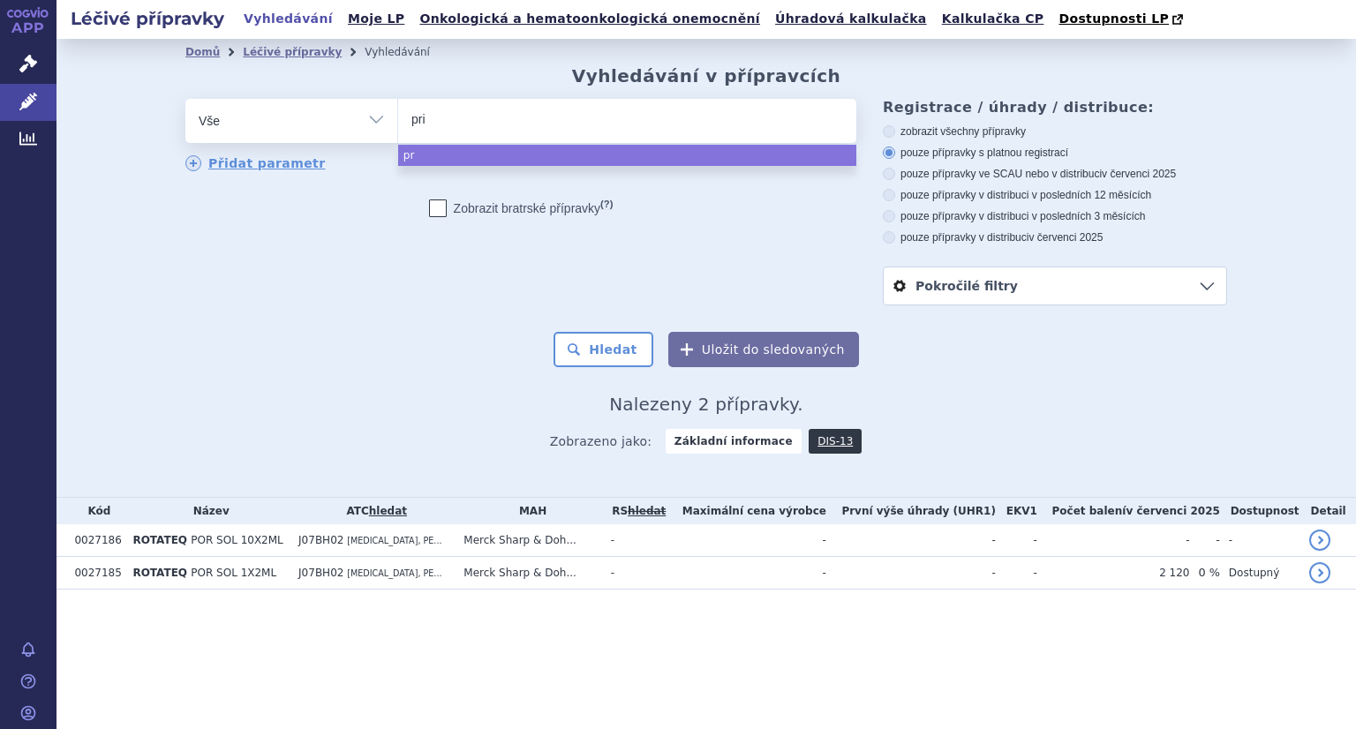
type input "prio"
type input "priori"
type input "prior"
type input "prio"
type input "prior"
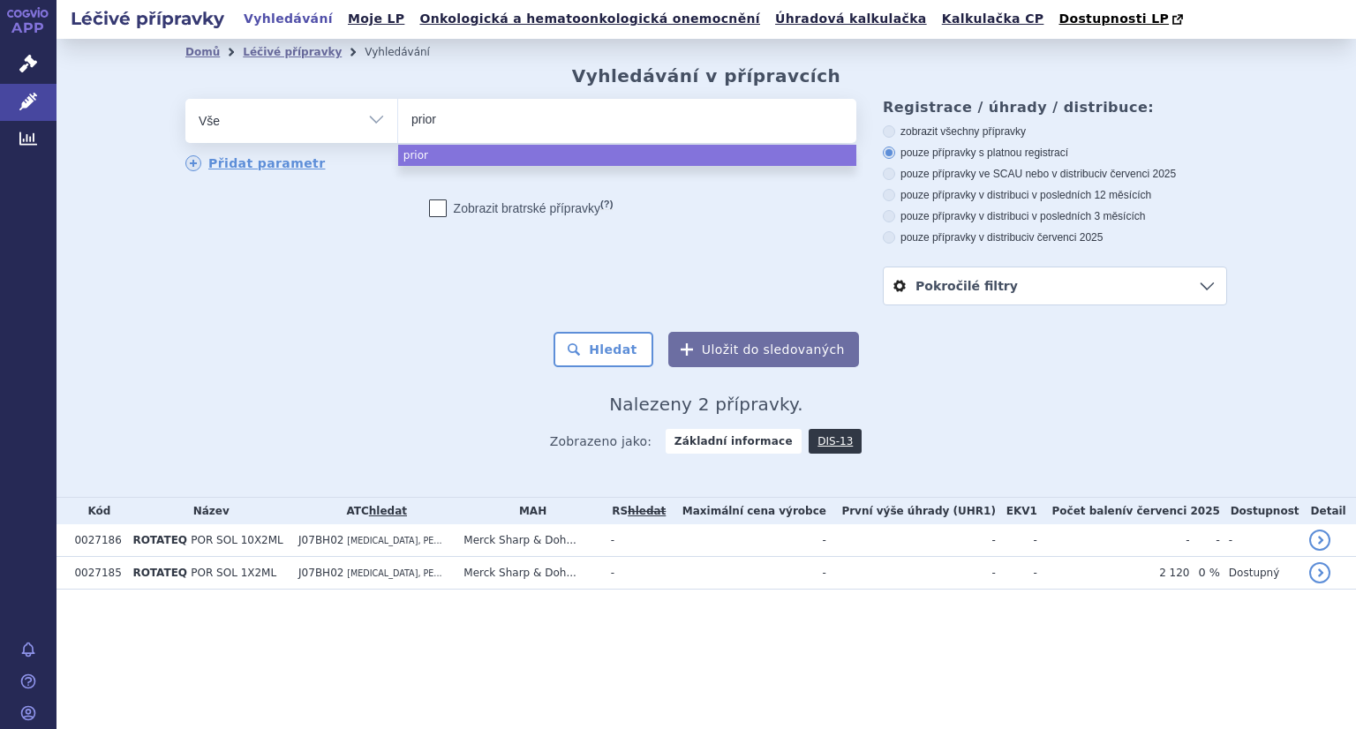
type input "priori"
type input "priorix-"
type input "priorix-t"
type input "priorix-tet"
type input "priorix-tetrs"
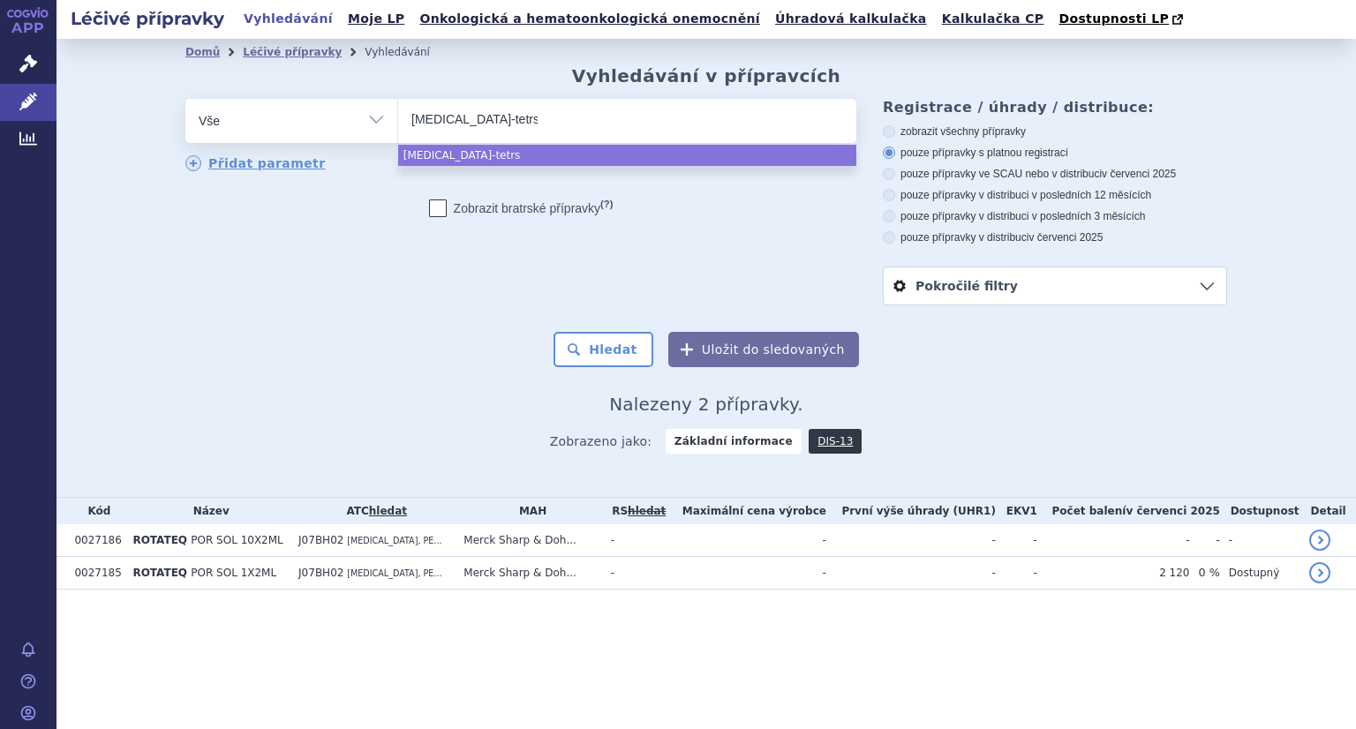
type input "priorix-tetrsa"
type input "priorix-tetr"
type input "priorix-tetra"
select select "priorix-tetra"
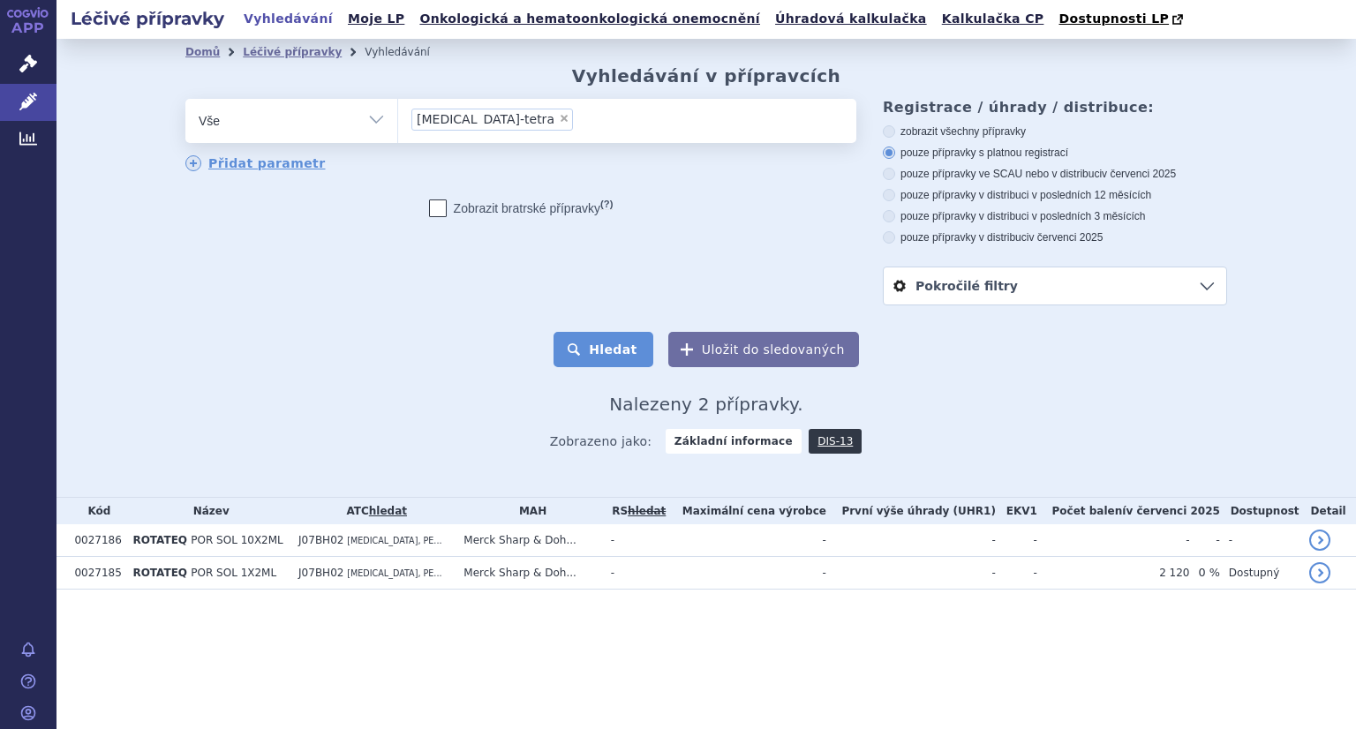
click at [596, 348] on button "Hledat" at bounding box center [604, 349] width 100 height 35
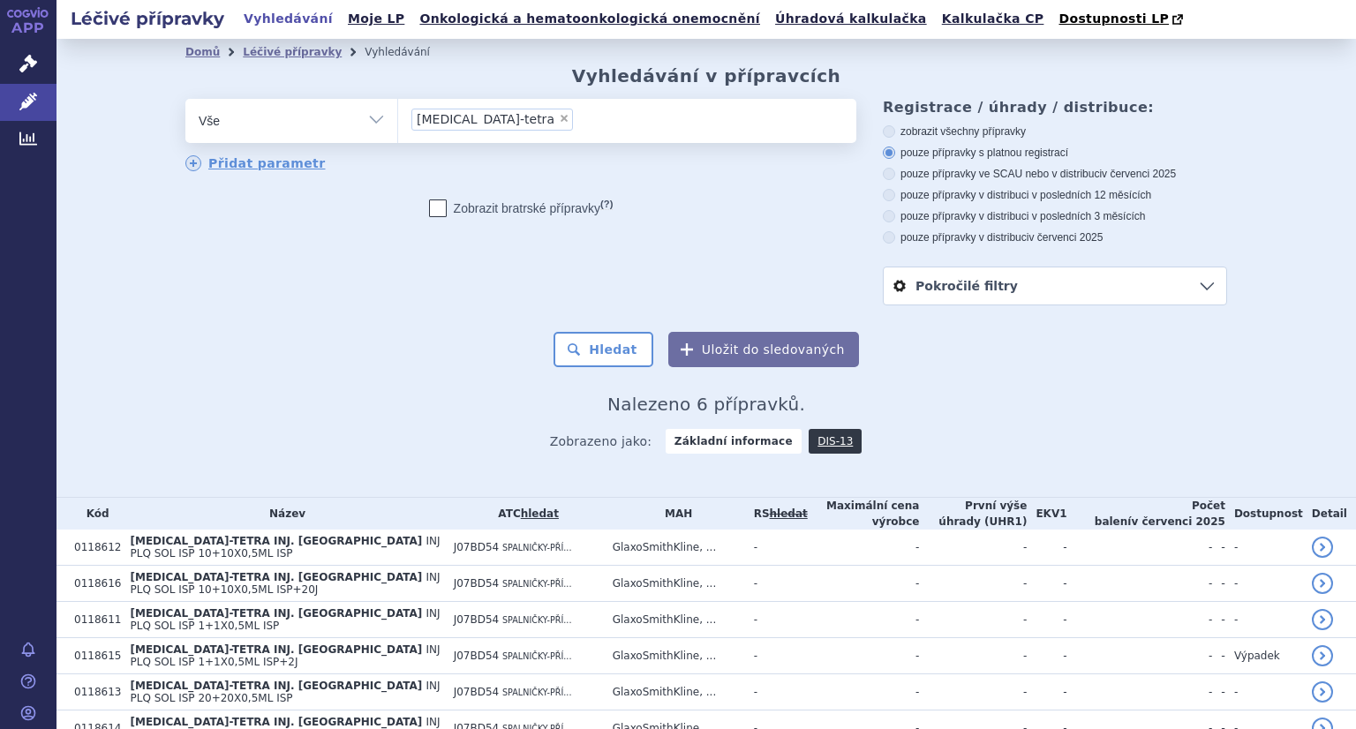
scroll to position [85, 0]
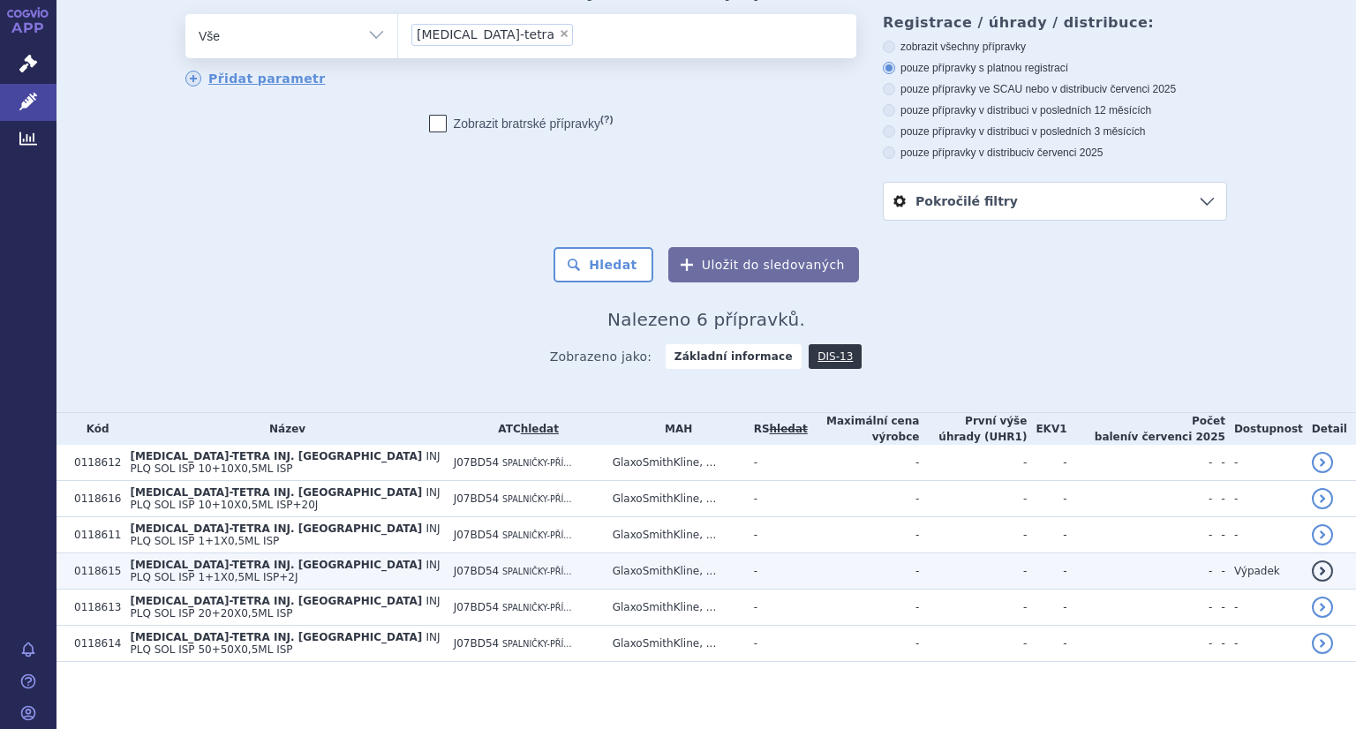
click at [300, 572] on td "PRIORIX-TETRA INJ. STŘÍKAČKA INJ PLQ SOL ISP 1+1X0,5ML ISP+2J" at bounding box center [282, 572] width 323 height 36
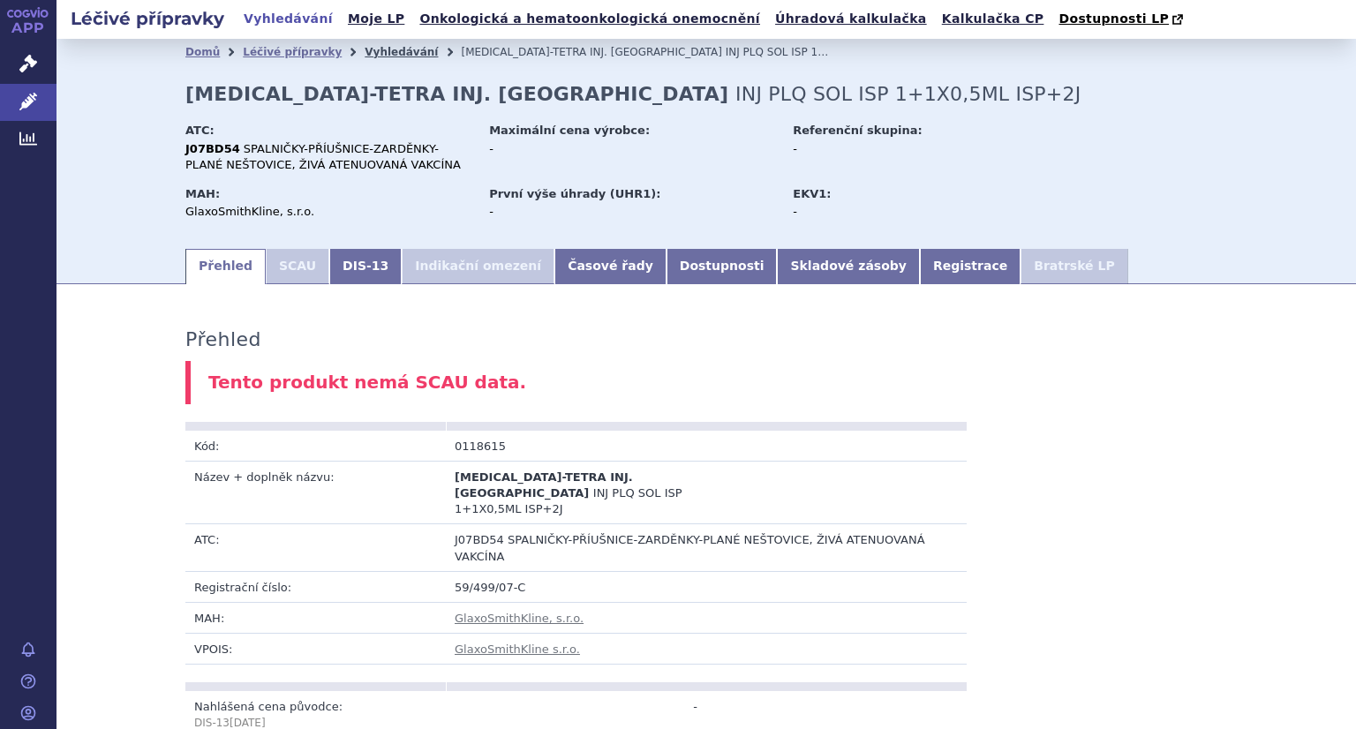
click at [373, 51] on link "Vyhledávání" at bounding box center [401, 52] width 73 height 12
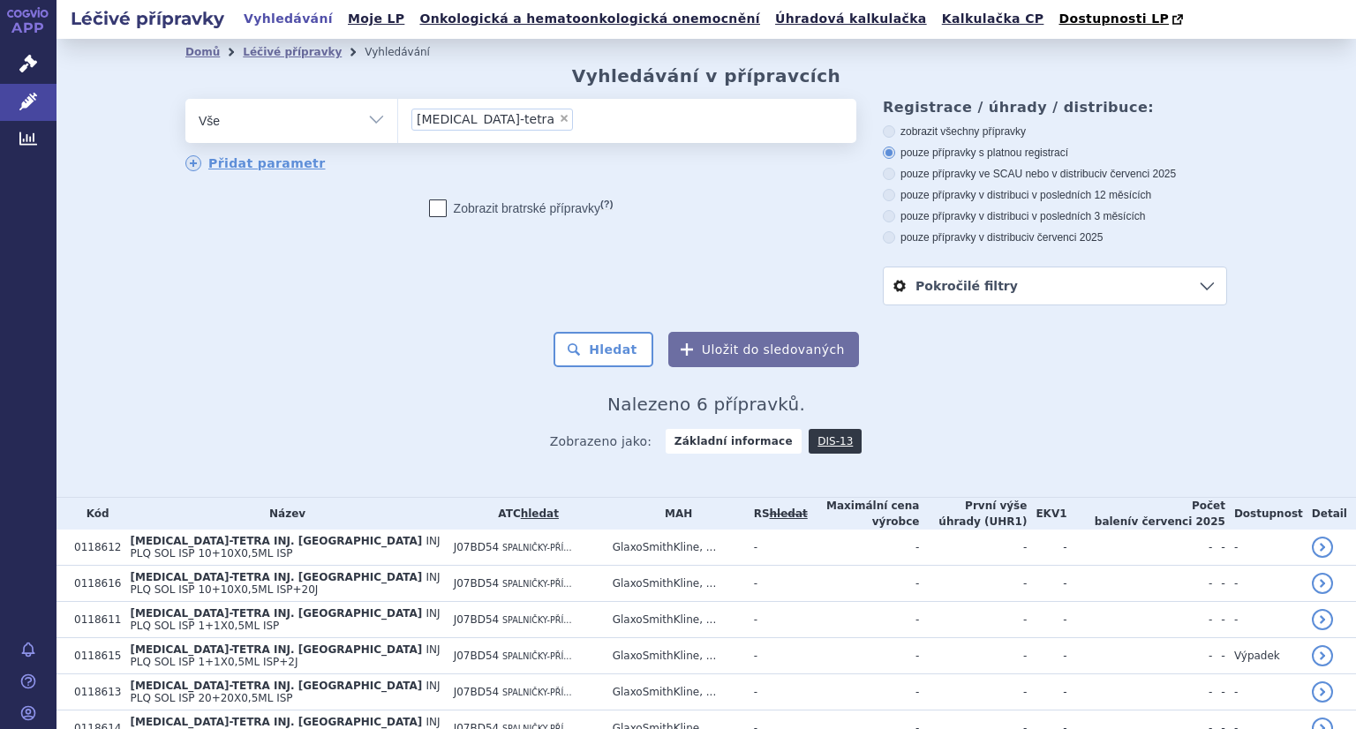
click at [559, 120] on span "×" at bounding box center [564, 118] width 11 height 11
click at [398, 120] on select "[MEDICAL_DATA]-tetra" at bounding box center [397, 120] width 1 height 44
select select
paste input "Varilrix"
type input "Varilrix"
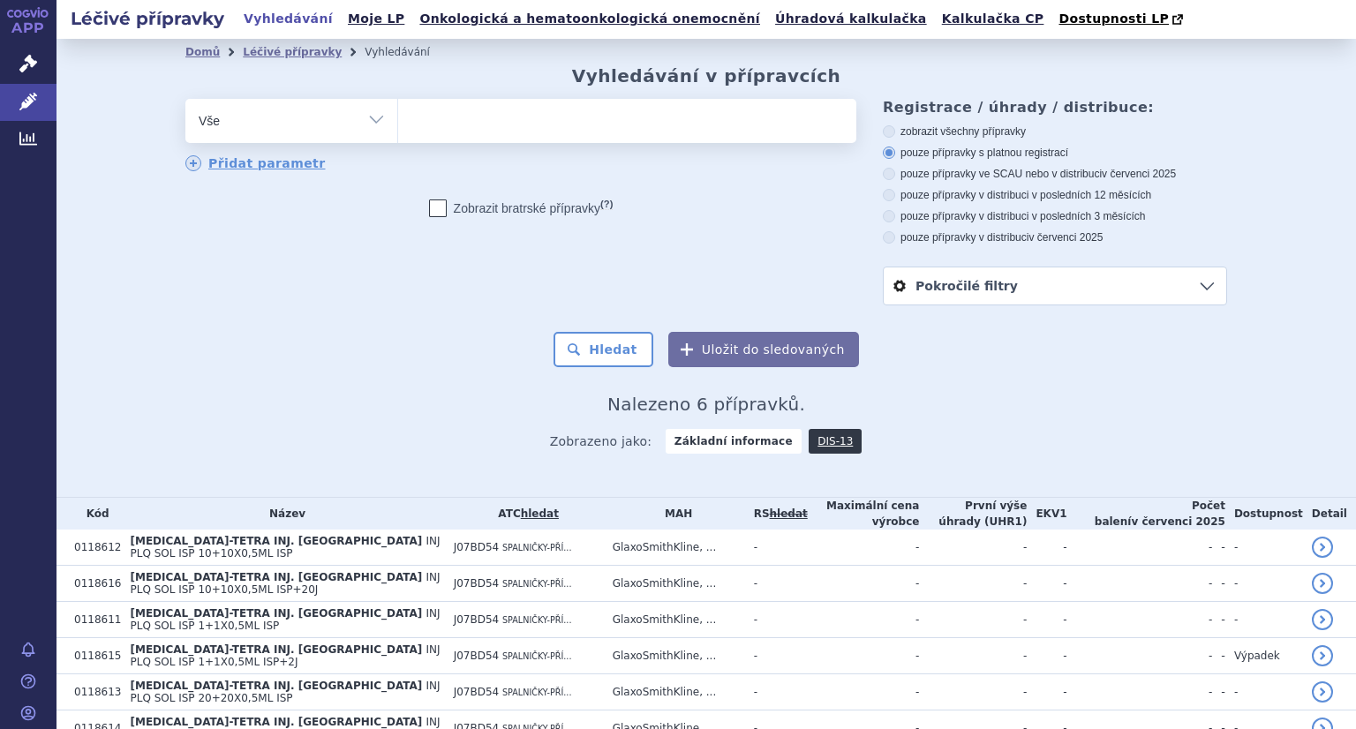
select select "Varilrix"
click at [608, 345] on button "Hledat" at bounding box center [604, 349] width 100 height 35
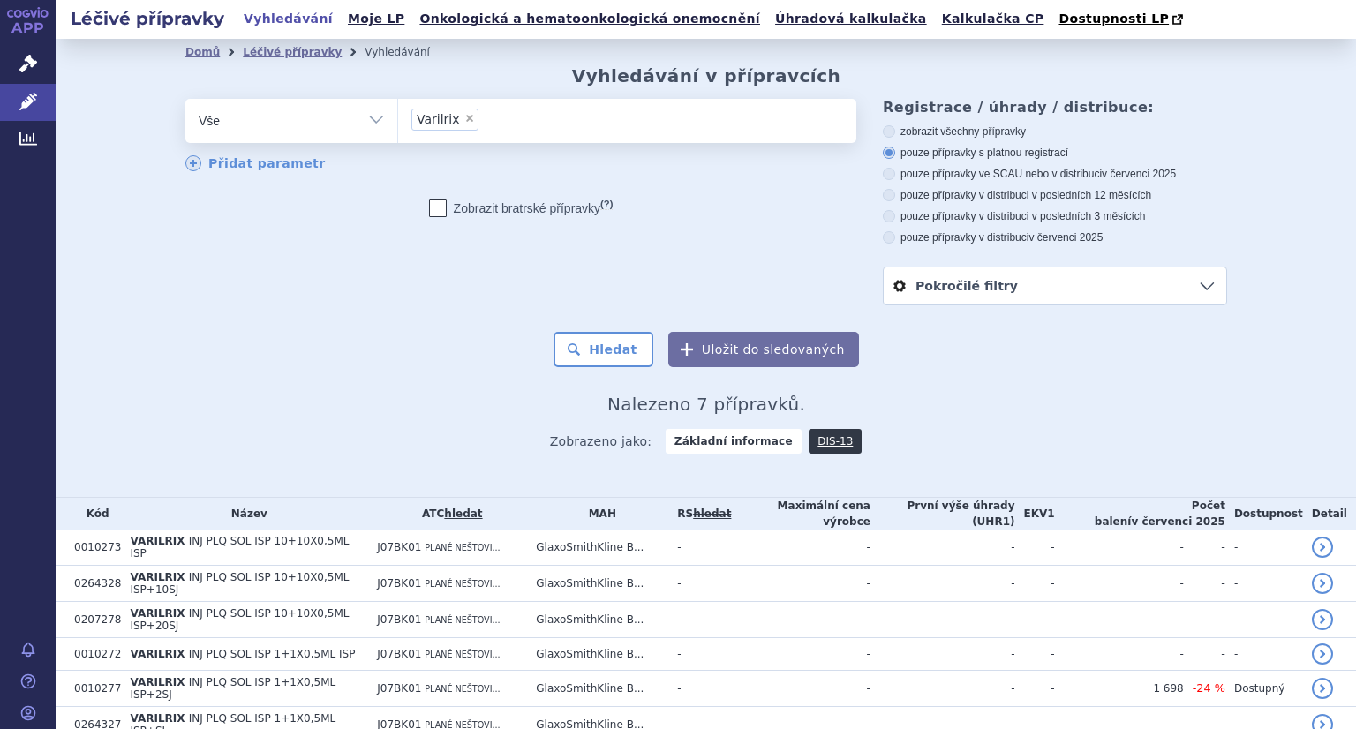
scroll to position [94, 0]
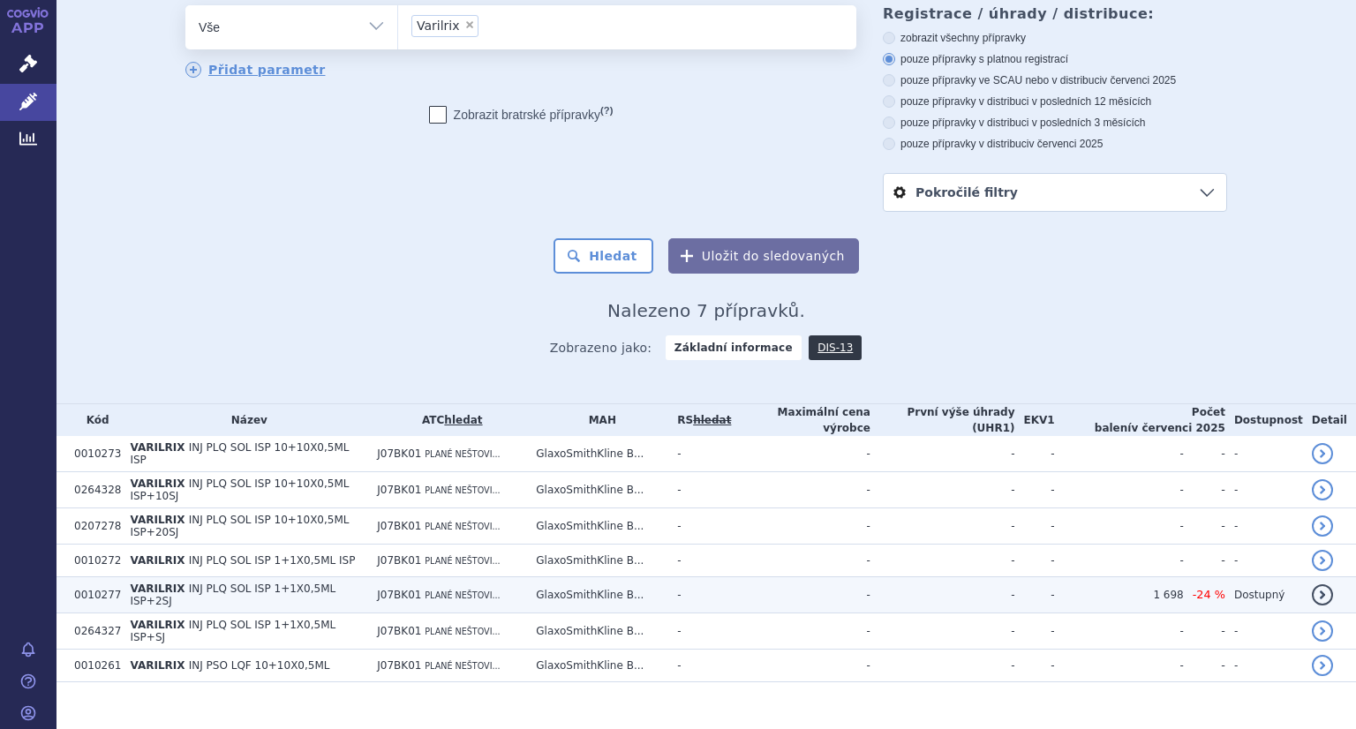
click at [250, 583] on span "INJ PLQ SOL ISP 1+1X0,5ML ISP+2SJ" at bounding box center [233, 595] width 206 height 25
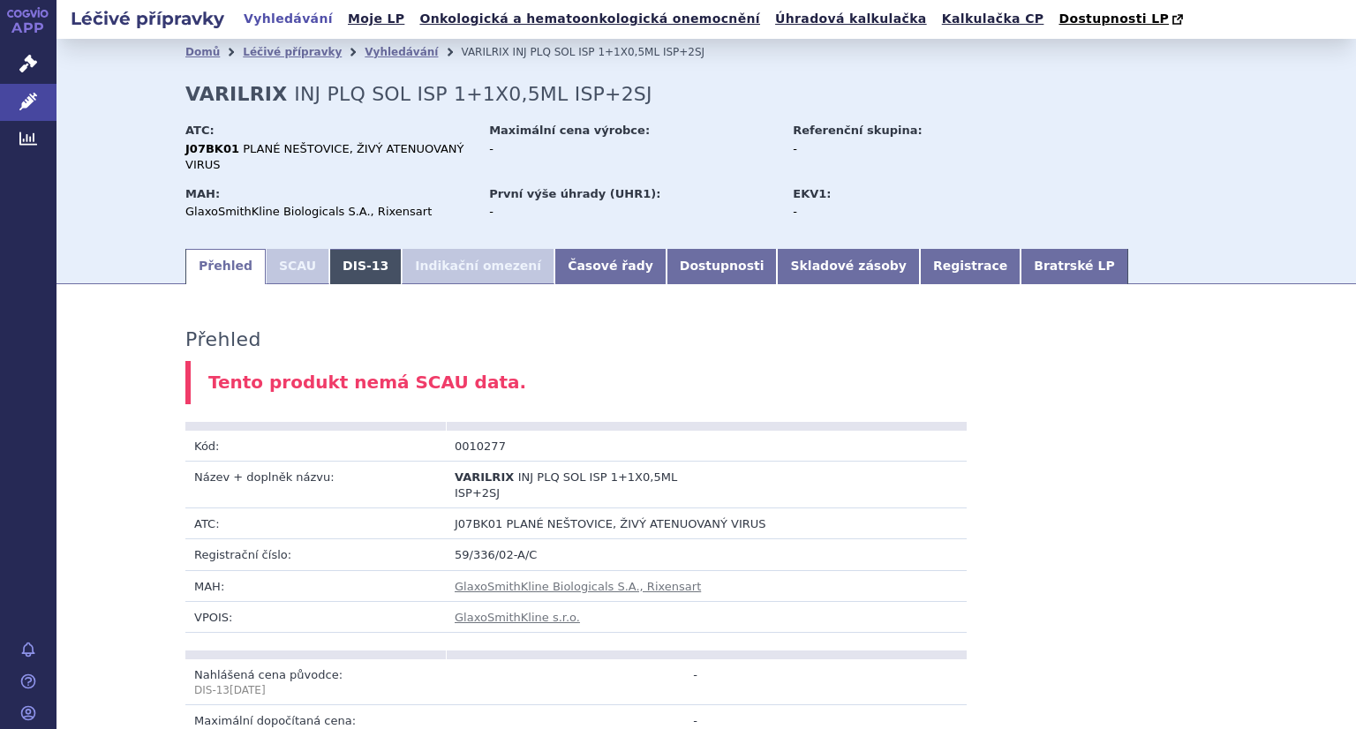
click at [336, 253] on link "DIS-13" at bounding box center [365, 266] width 72 height 35
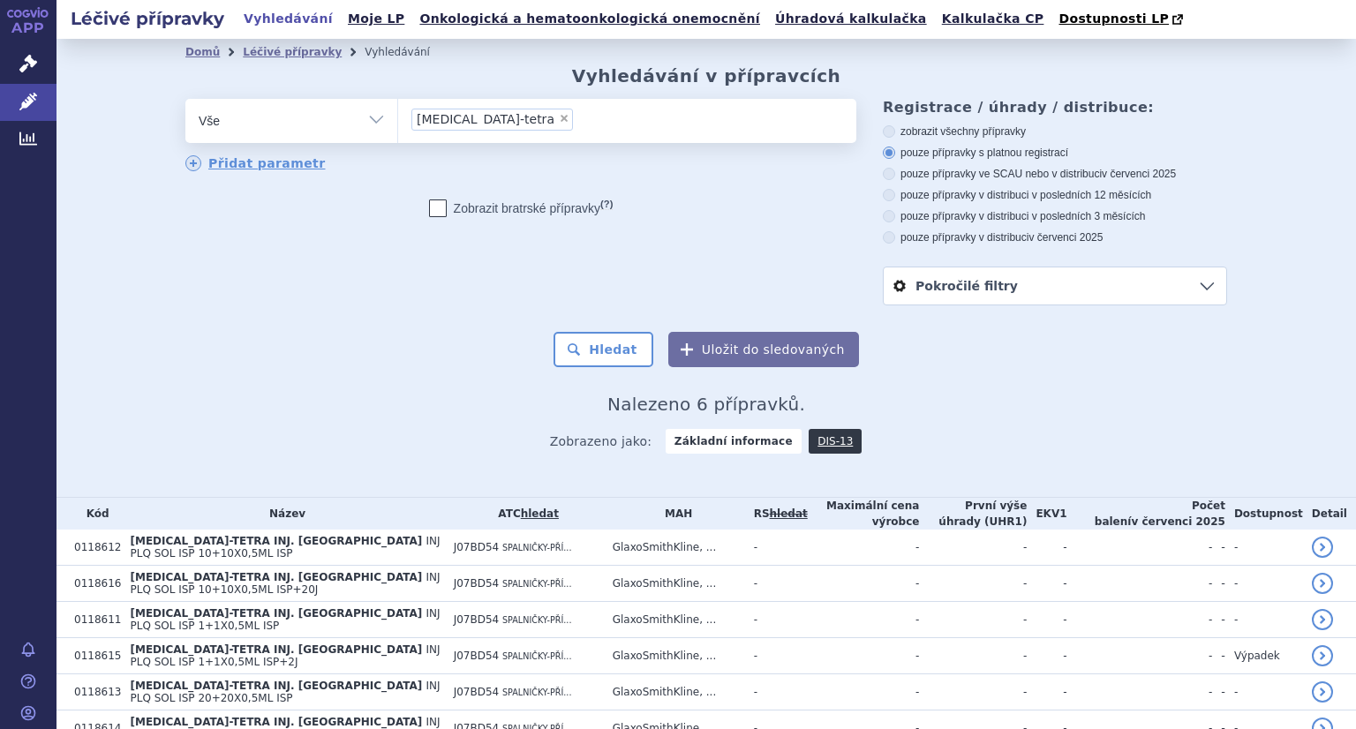
click at [559, 119] on span "×" at bounding box center [564, 118] width 11 height 11
click at [398, 119] on select "[MEDICAL_DATA]-tetra" at bounding box center [397, 120] width 1 height 44
select select
click at [438, 124] on ul at bounding box center [627, 117] width 458 height 37
click at [398, 124] on select "priorix-tetra" at bounding box center [397, 120] width 1 height 44
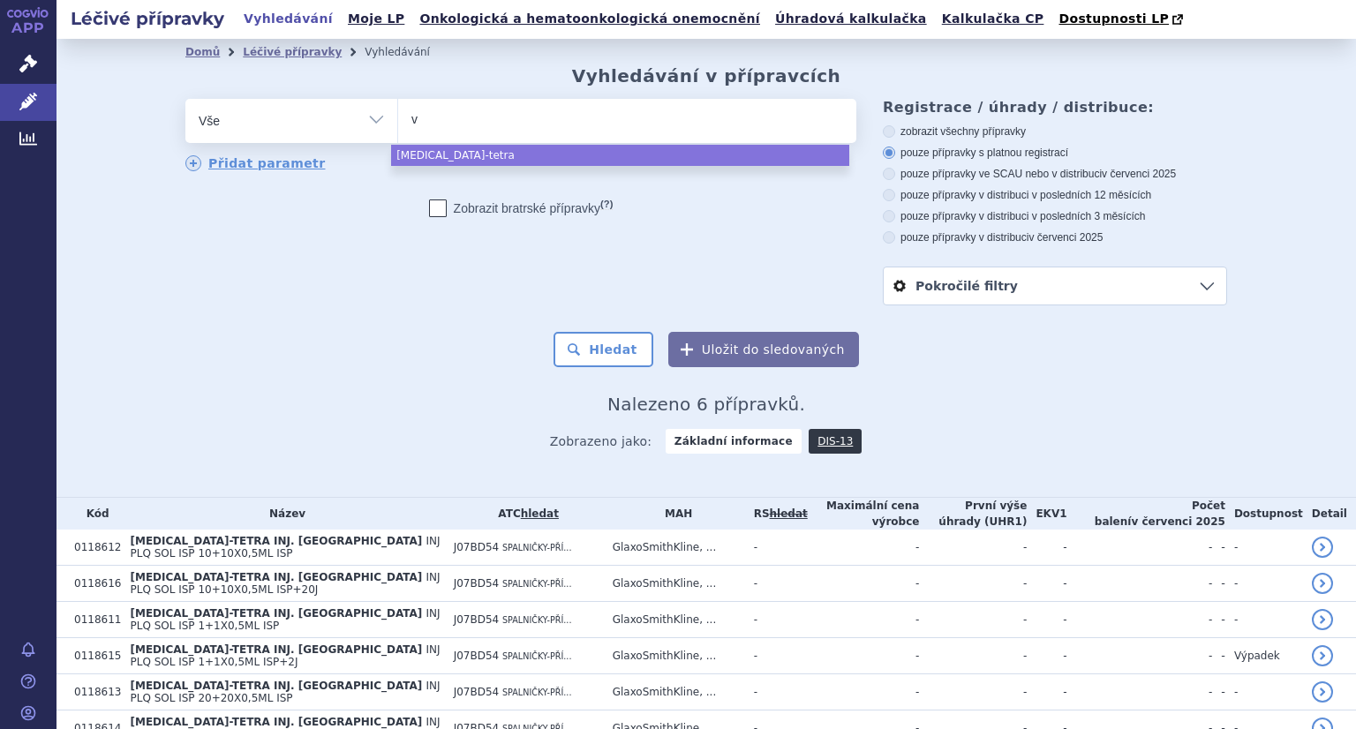
type input "va"
type input "var"
type input "vari"
type input "variva"
type input "varivax"
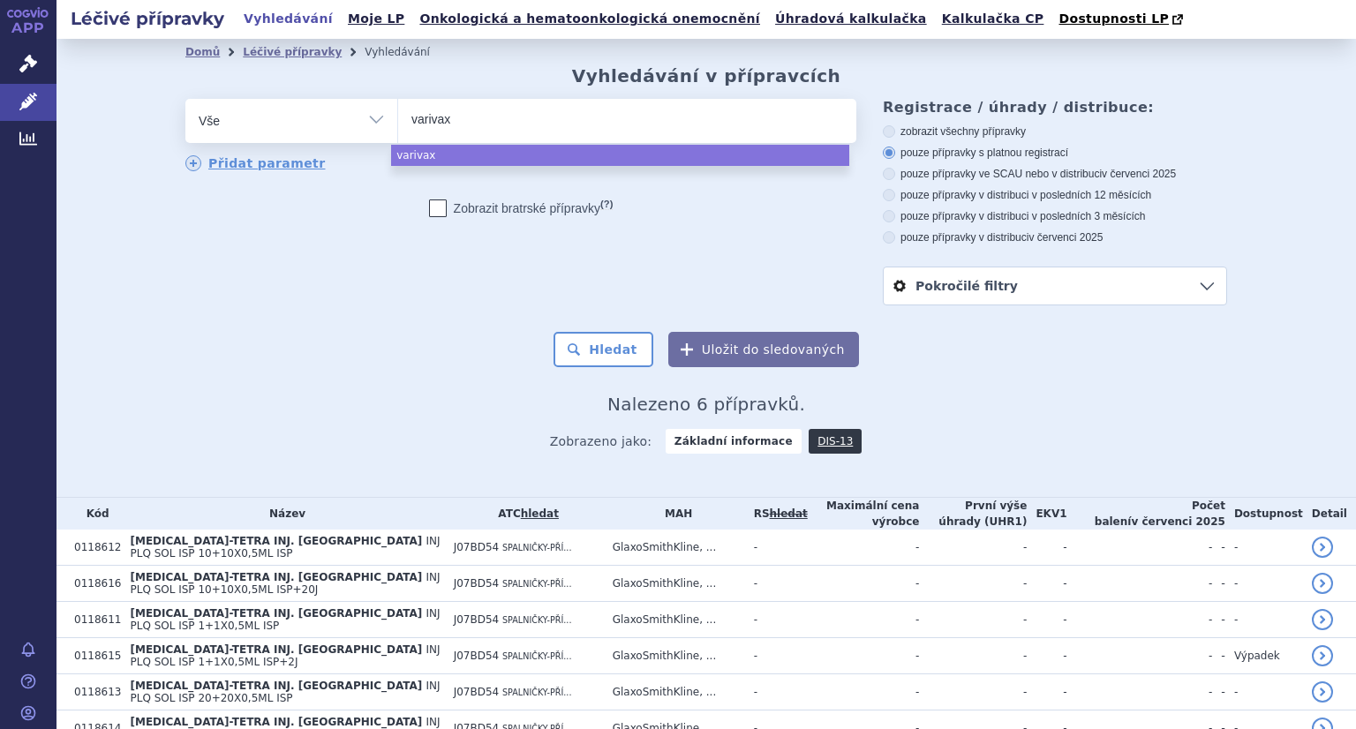
select select "varivax"
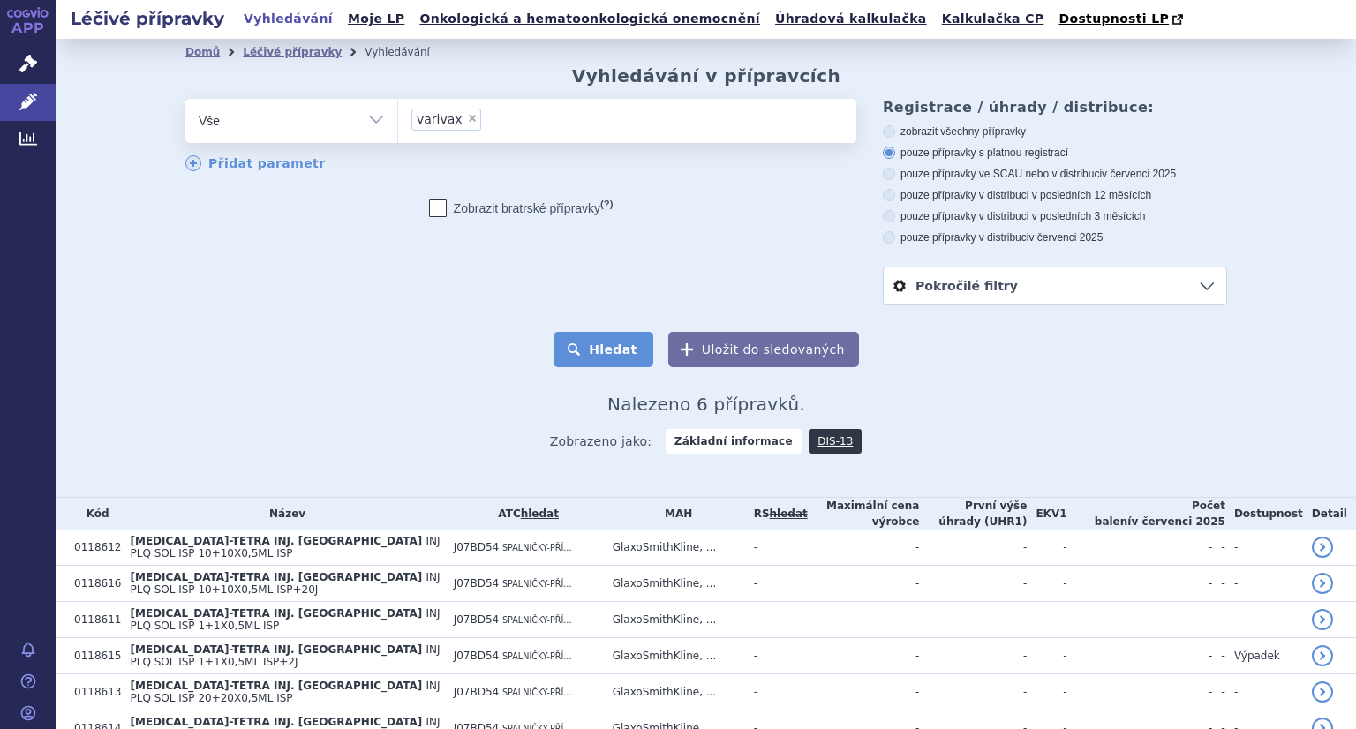
click at [583, 349] on button "Hledat" at bounding box center [604, 349] width 100 height 35
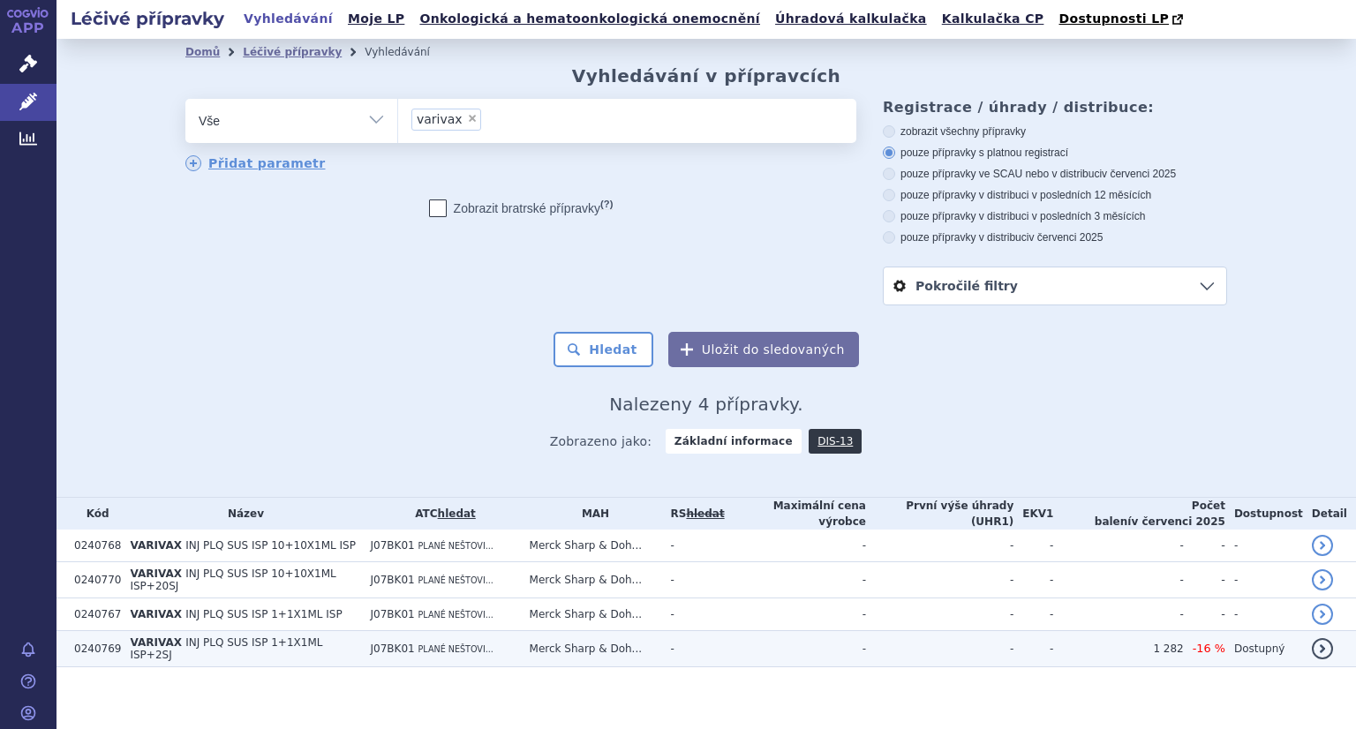
click at [280, 648] on td "VARIVAX INJ PLQ SUS ISP 1+1X1ML ISP+2SJ" at bounding box center [241, 649] width 240 height 36
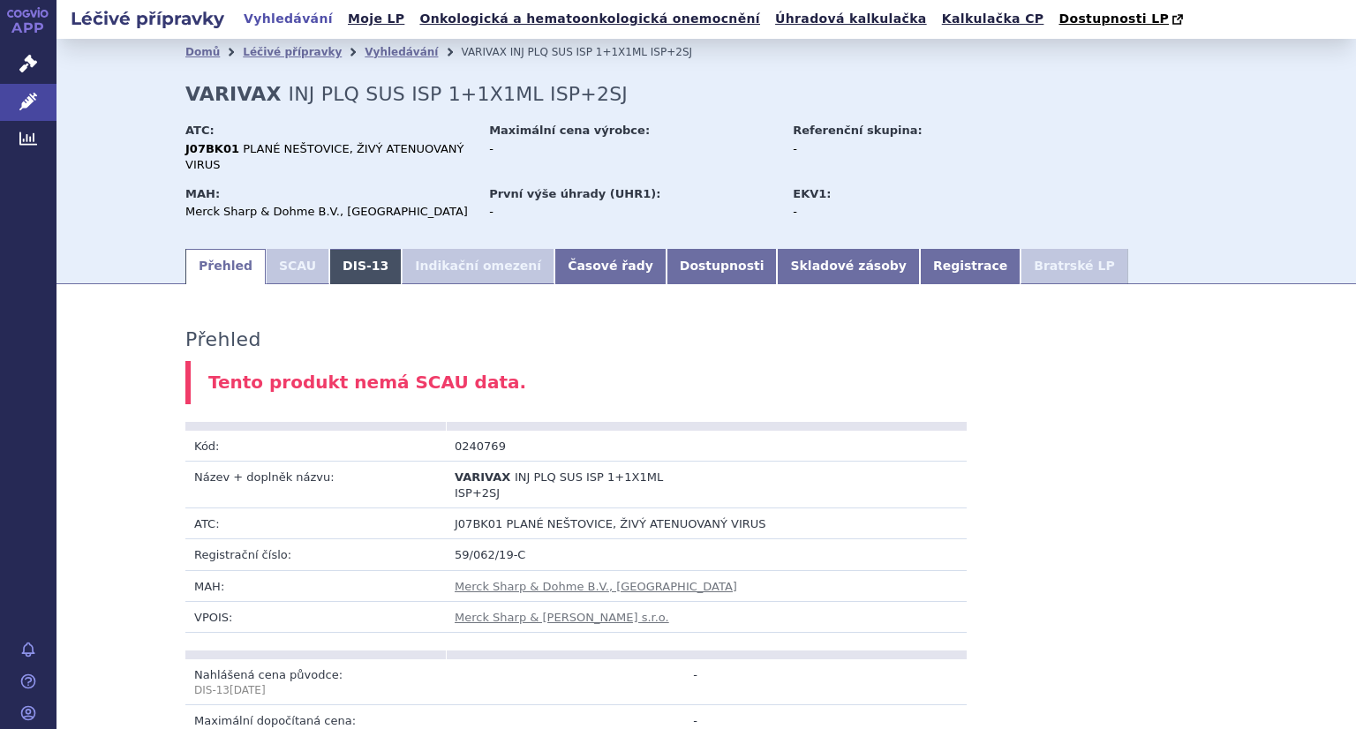
click at [336, 249] on link "DIS-13" at bounding box center [365, 266] width 72 height 35
